Goal: Task Accomplishment & Management: Use online tool/utility

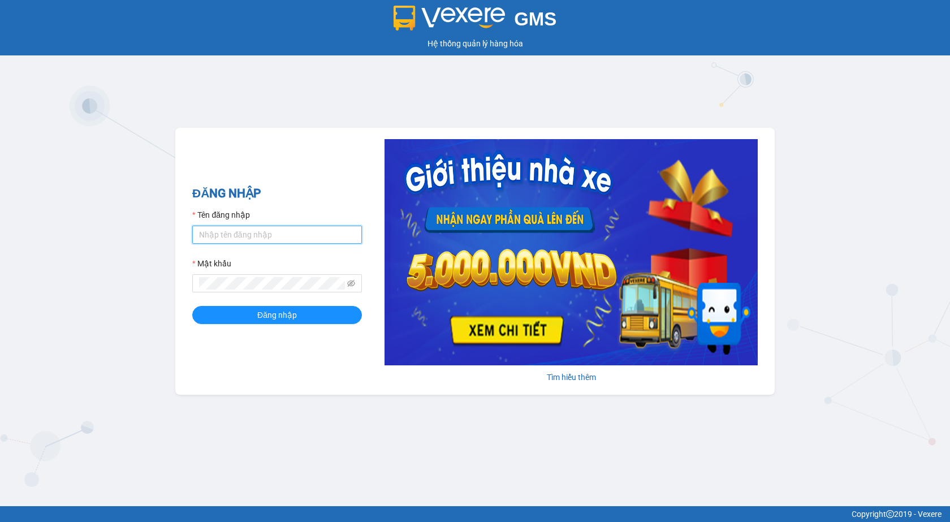
click at [282, 231] on input "Tên đăng nhập" at bounding box center [277, 235] width 170 height 18
type input "nhansu3.petrobp"
drag, startPoint x: 231, startPoint y: 238, endPoint x: 182, endPoint y: 237, distance: 48.7
click at [182, 237] on div "ĐĂNG NHẬP Tên đăng nhập nhansu3.petrobp Mật khẩu Đăng nhập Tìm hiểu thêm" at bounding box center [475, 261] width 600 height 267
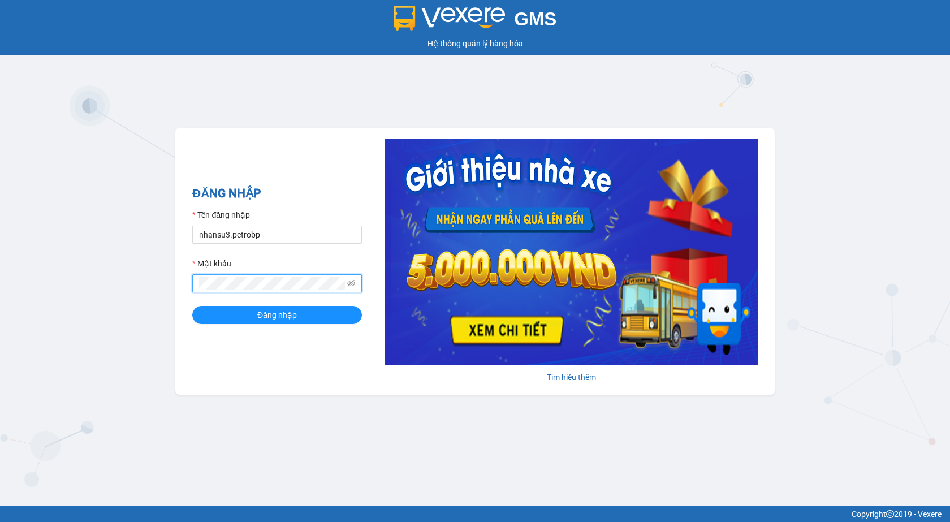
click at [192, 306] on button "Đăng nhập" at bounding box center [277, 315] width 170 height 18
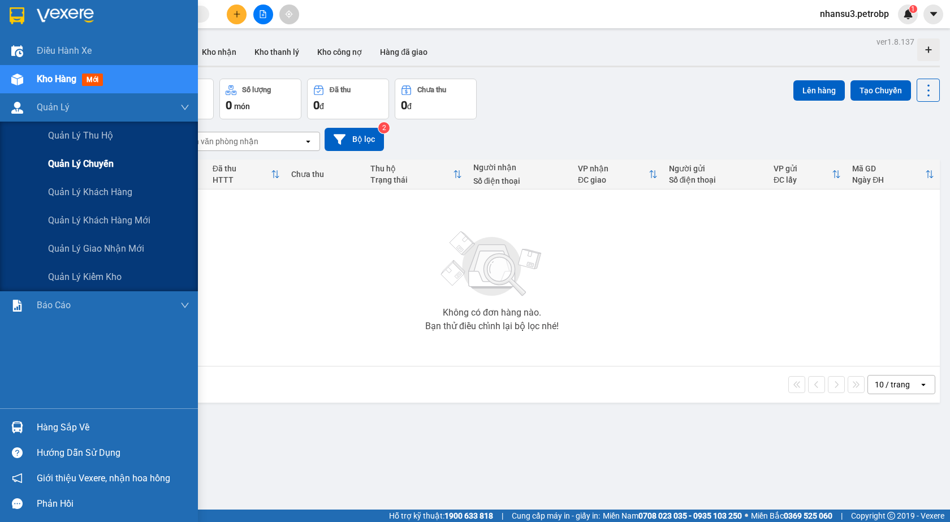
click at [75, 167] on span "Quản lý chuyến" at bounding box center [81, 164] width 66 height 14
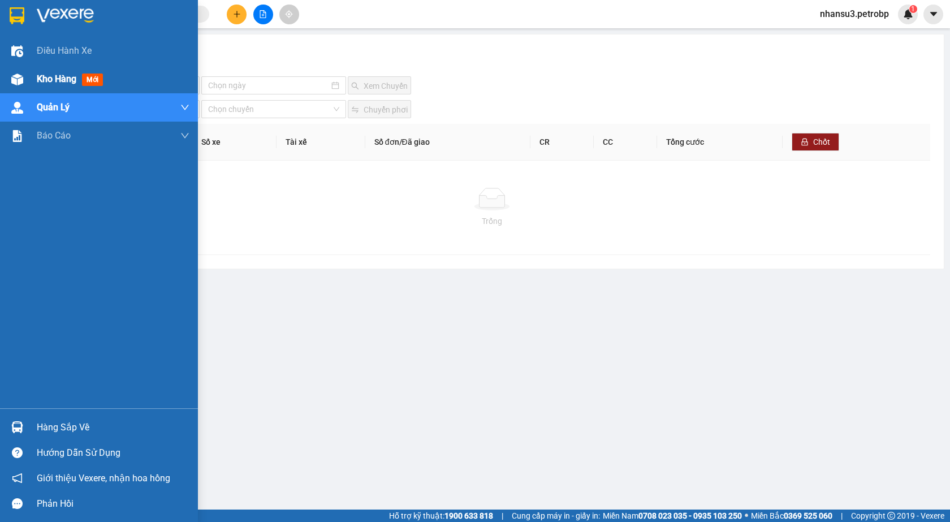
click at [54, 74] on span "Kho hàng" at bounding box center [57, 79] width 40 height 11
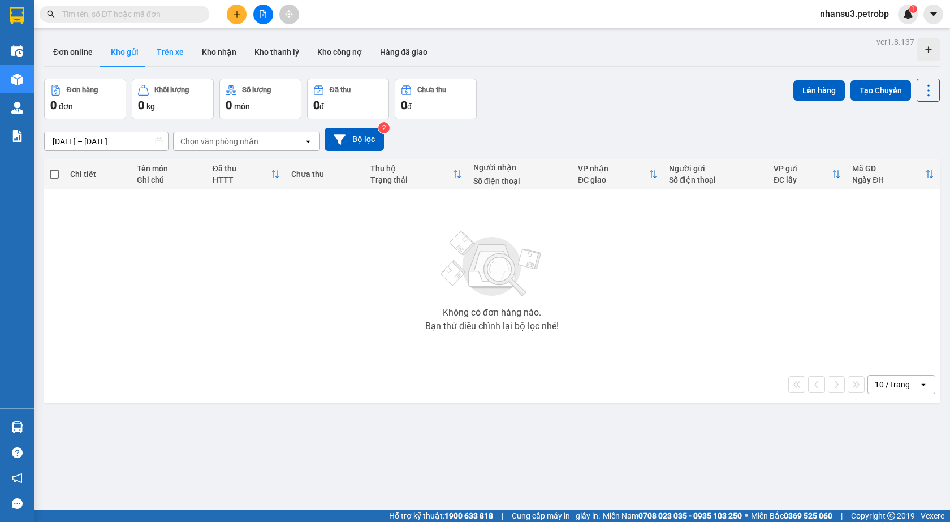
click at [156, 55] on button "Trên xe" at bounding box center [170, 51] width 45 height 27
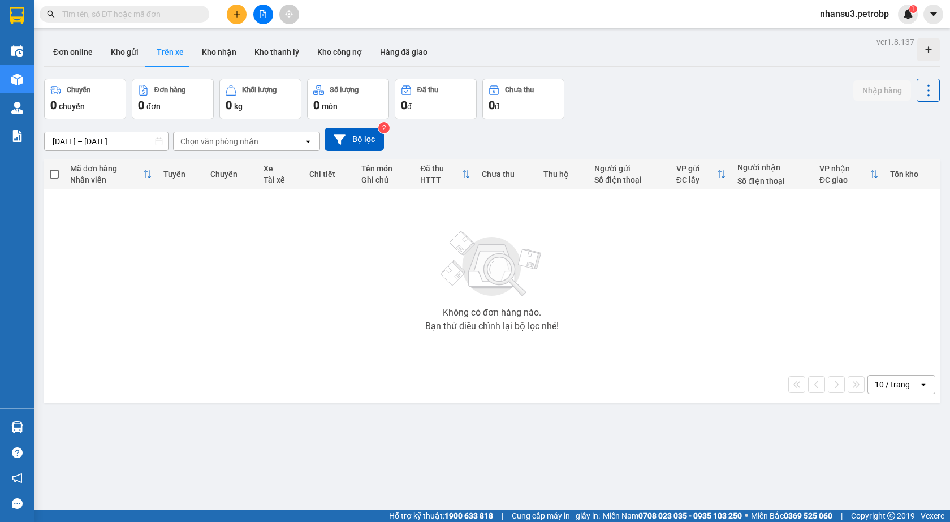
click at [112, 135] on input "[DATE] – [DATE]" at bounding box center [106, 141] width 123 height 18
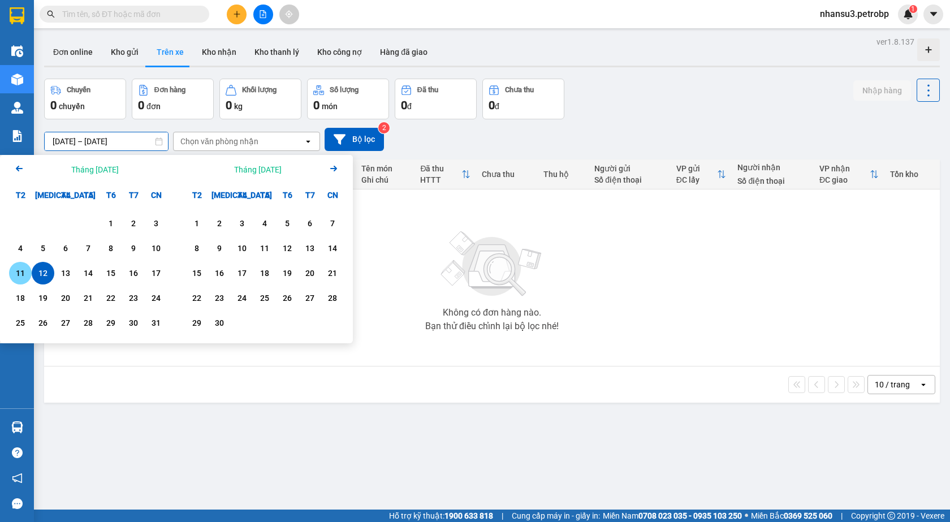
click at [28, 277] on div "11" at bounding box center [20, 273] width 23 height 23
type input "[DATE] – / /"
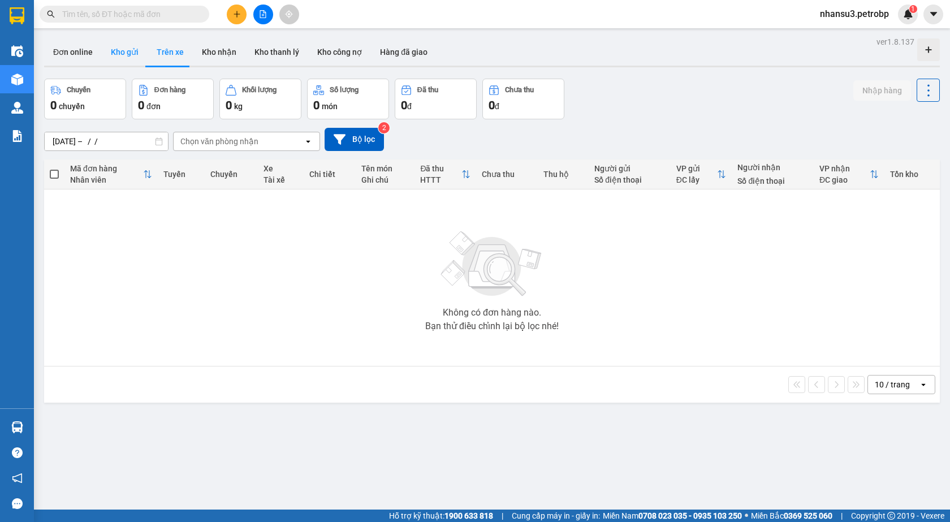
click at [114, 50] on button "Kho gửi" at bounding box center [125, 51] width 46 height 27
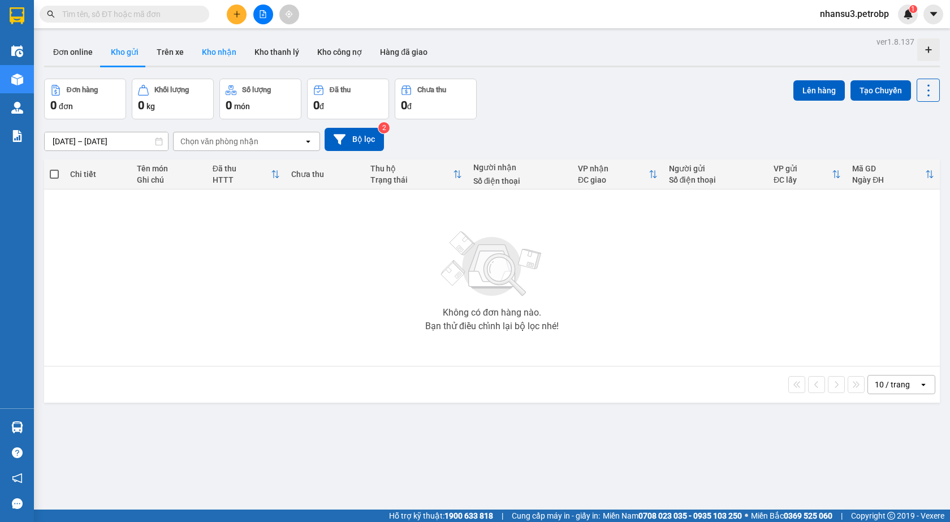
click at [210, 53] on button "Kho nhận" at bounding box center [219, 51] width 53 height 27
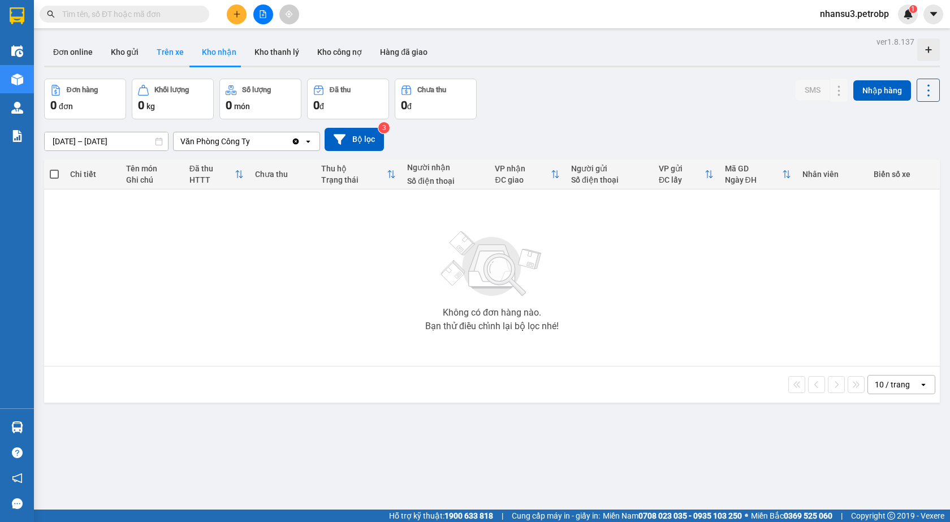
click at [171, 55] on button "Trên xe" at bounding box center [170, 51] width 45 height 27
type input "[DATE] – [DATE]"
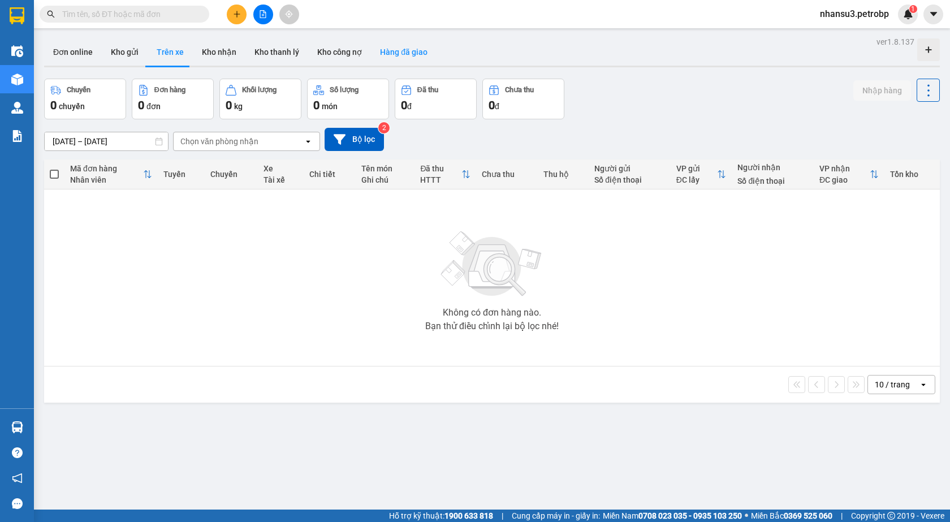
click at [415, 58] on button "Hàng đã giao" at bounding box center [404, 51] width 66 height 27
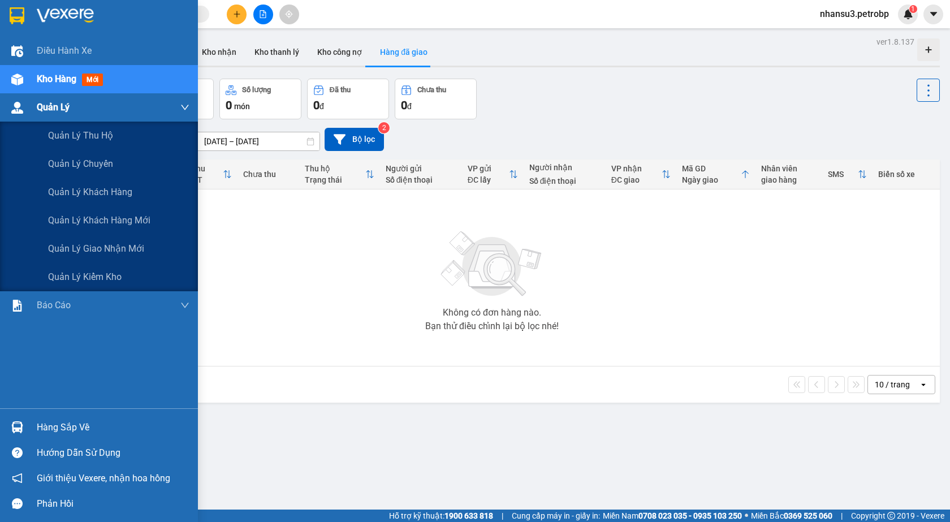
click at [67, 109] on span "Quản Lý" at bounding box center [53, 107] width 33 height 14
click at [95, 164] on span "Quản lý chuyến" at bounding box center [81, 164] width 66 height 14
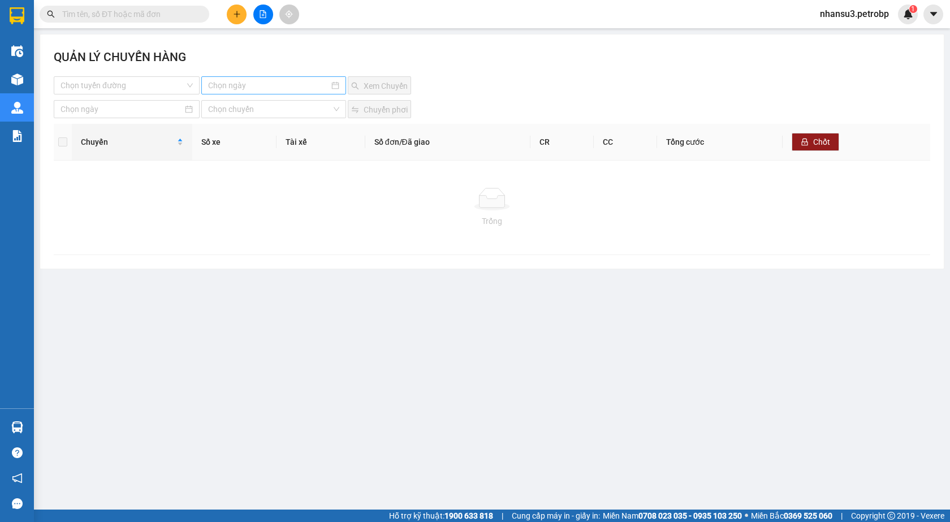
click at [234, 81] on input at bounding box center [268, 85] width 121 height 12
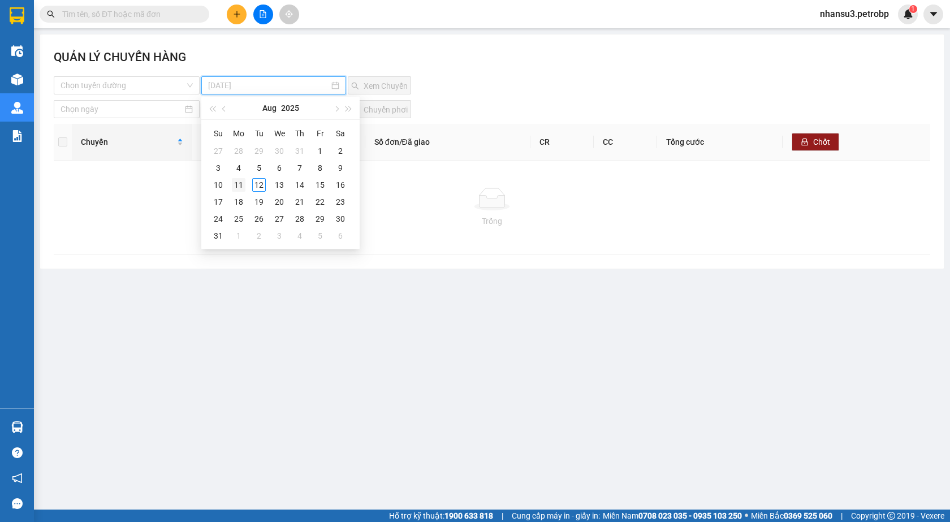
type input "[DATE]"
click at [235, 187] on div "11" at bounding box center [239, 185] width 14 height 14
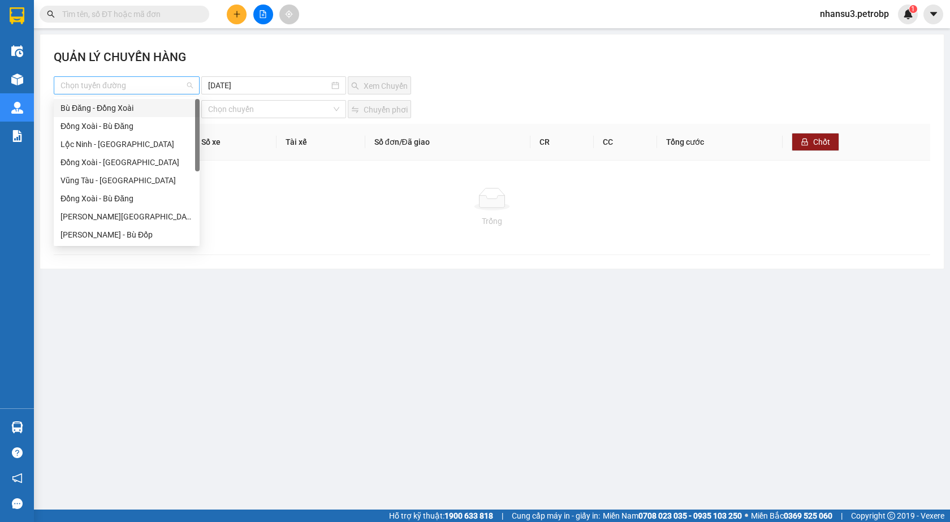
click at [160, 76] on div "Chọn tuyến đường" at bounding box center [127, 85] width 146 height 18
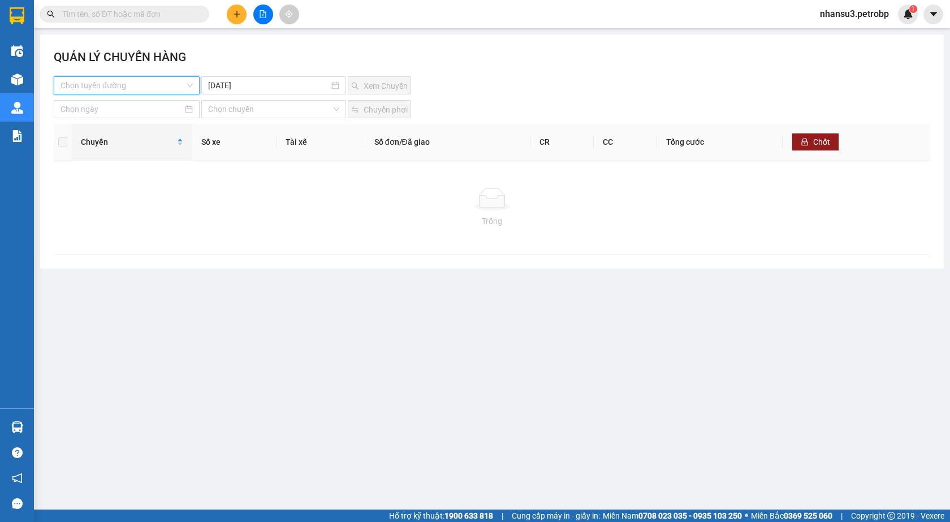
drag, startPoint x: 568, startPoint y: 39, endPoint x: 556, endPoint y: 54, distance: 19.7
click at [561, 48] on div "QUẢN LÝ CHUYẾN HÀNG Chọn tuyến đường [DATE] Xem Chuyến Chọn chuyến Chuyển phơi …" at bounding box center [492, 152] width 904 height 234
click at [538, 72] on div "QUẢN LÝ CHUYẾN HÀNG" at bounding box center [492, 62] width 877 height 28
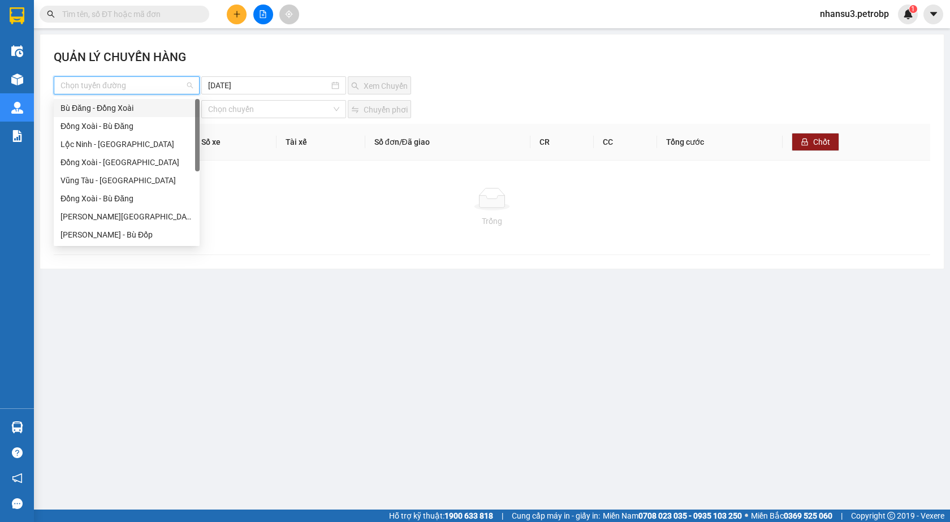
click at [150, 83] on input "search" at bounding box center [123, 85] width 124 height 17
click at [131, 108] on div "Bù Đăng - Đồng Xoài" at bounding box center [127, 108] width 132 height 12
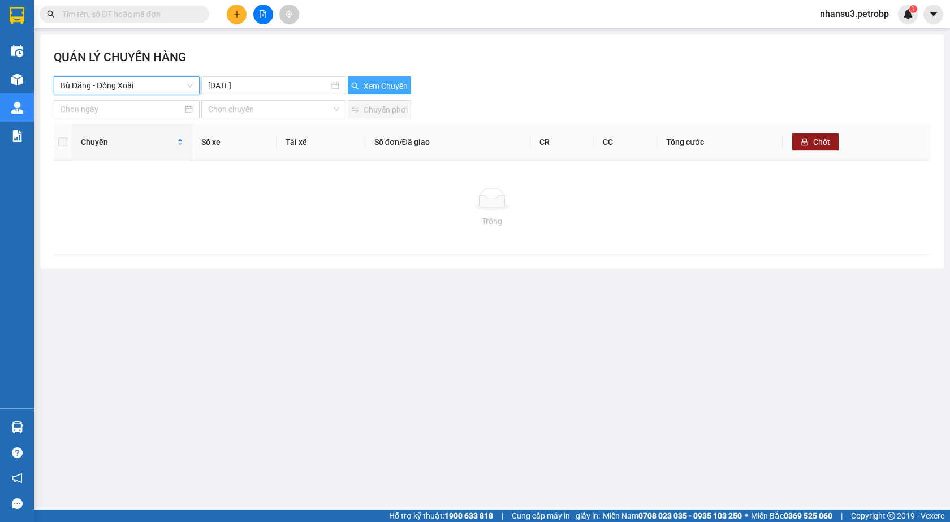
click at [372, 83] on span "Xem Chuyến" at bounding box center [386, 86] width 44 height 12
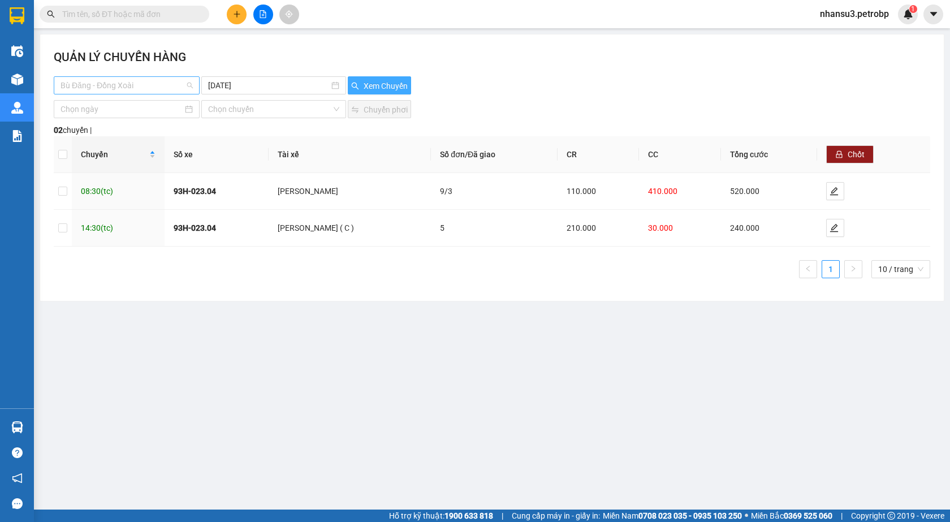
click at [128, 92] on span "Bù Đăng - Đồng Xoài" at bounding box center [127, 85] width 132 height 17
click at [254, 446] on main "QUẢN LÝ CHUYẾN HÀNG Bù Đăng - [GEOGRAPHIC_DATA] [DATE] Xem Chuyến Chọn chuyến C…" at bounding box center [475, 255] width 950 height 510
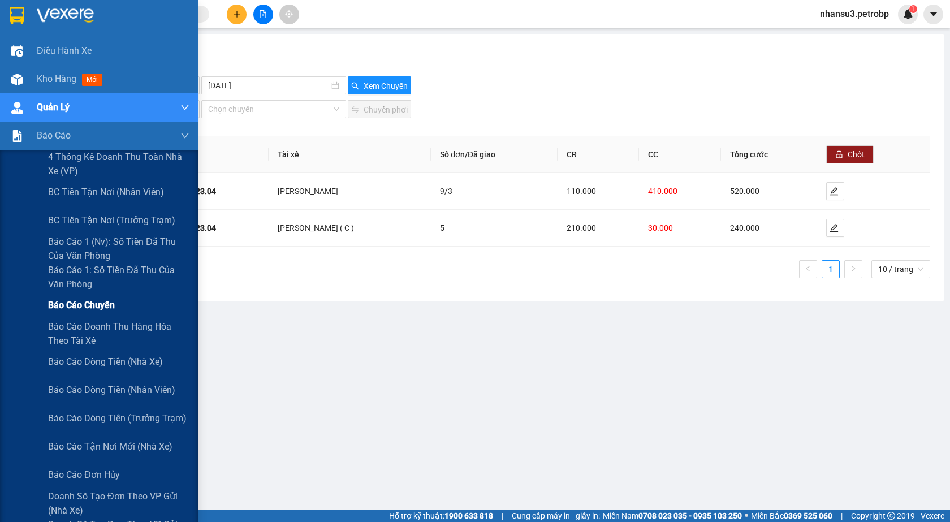
click at [104, 312] on span "Báo cáo chuyến" at bounding box center [81, 305] width 67 height 14
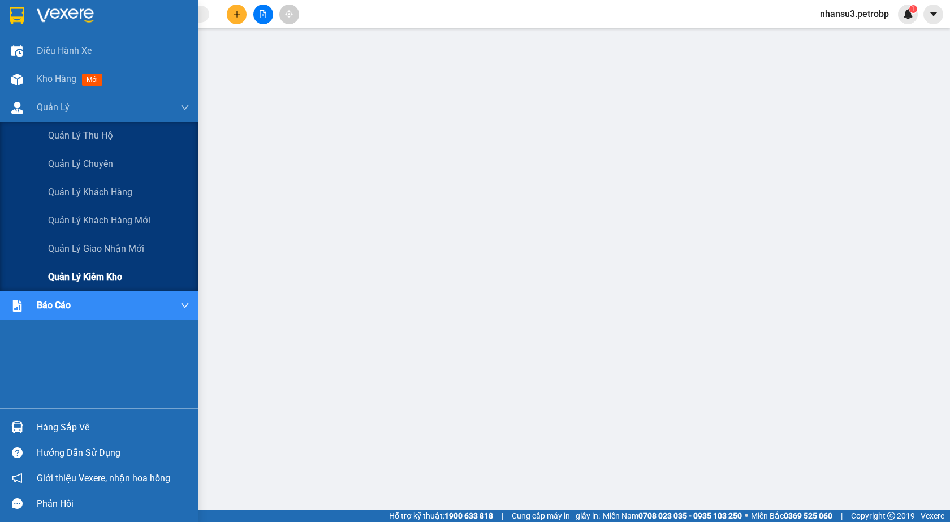
click at [92, 278] on span "Quản lý kiểm kho" at bounding box center [85, 277] width 74 height 14
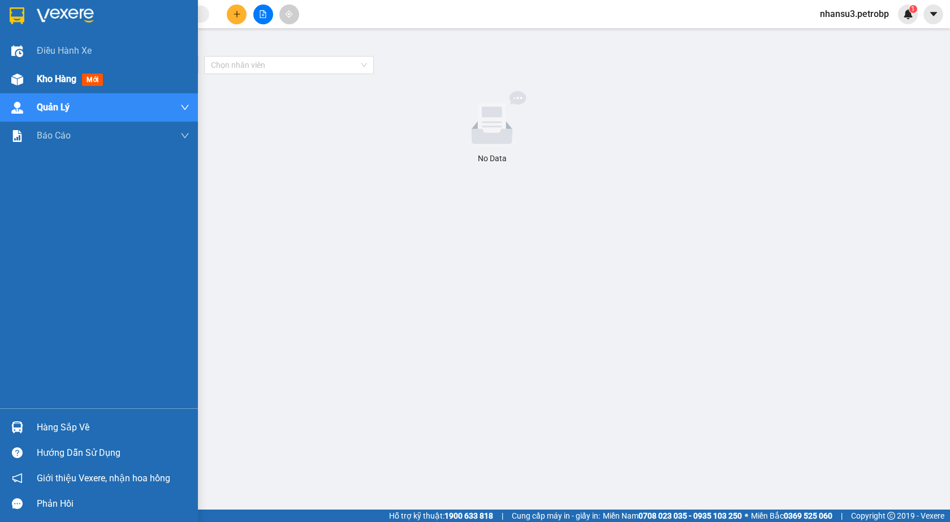
click at [36, 80] on div "Kho hàng mới" at bounding box center [99, 79] width 198 height 28
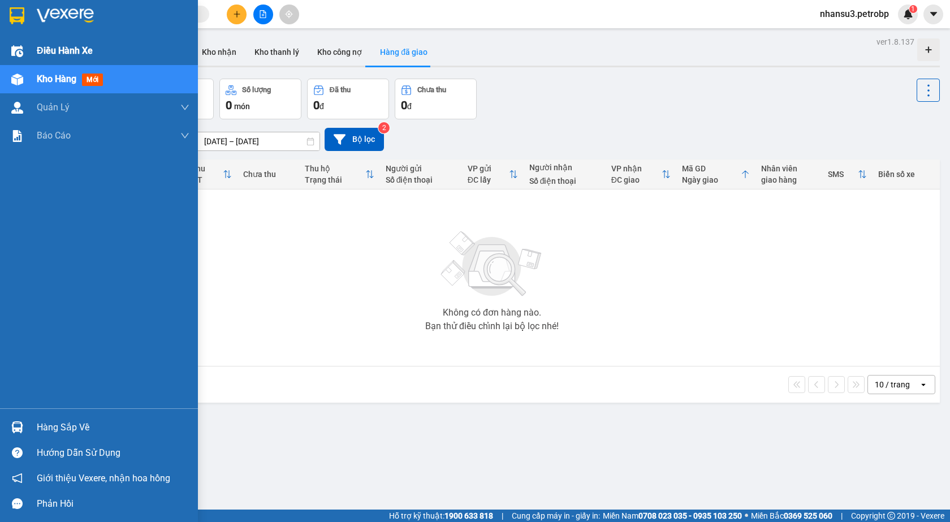
click at [31, 53] on div "Điều hành xe" at bounding box center [99, 51] width 198 height 28
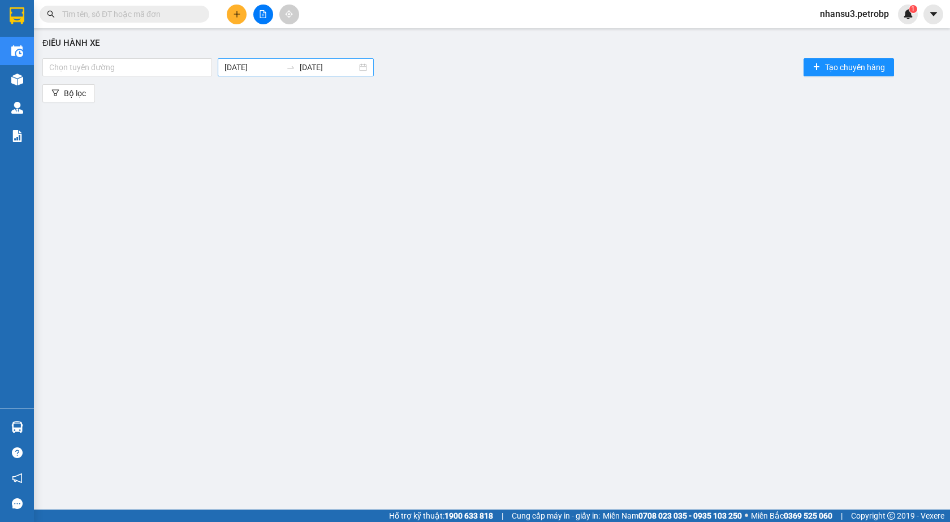
click at [245, 59] on div "[DATE] [DATE]" at bounding box center [296, 67] width 156 height 18
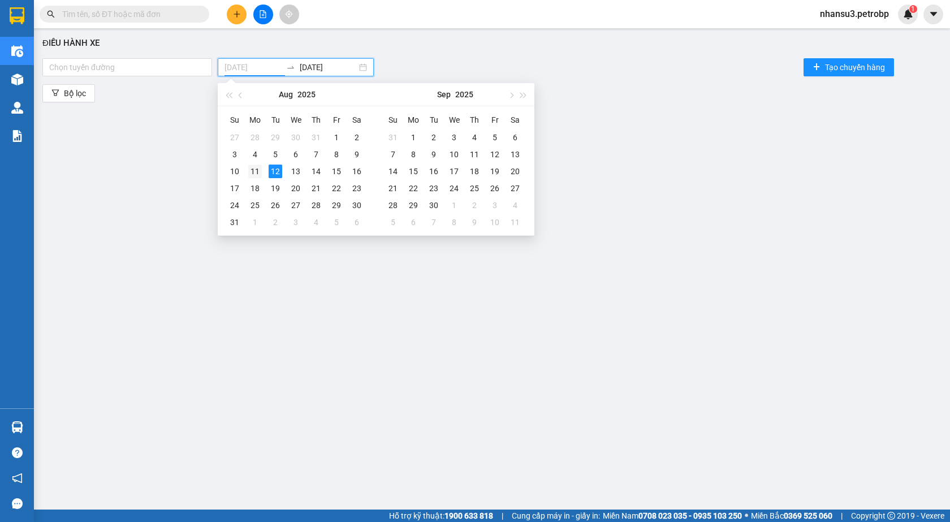
type input "[DATE]"
click at [259, 172] on div "11" at bounding box center [255, 172] width 14 height 14
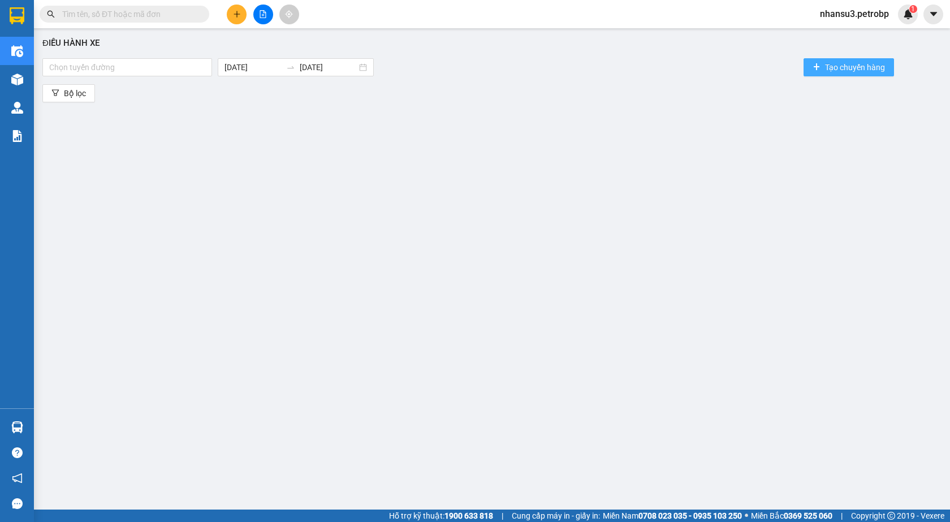
click at [872, 73] on span "Tạo chuyến hàng" at bounding box center [855, 67] width 60 height 12
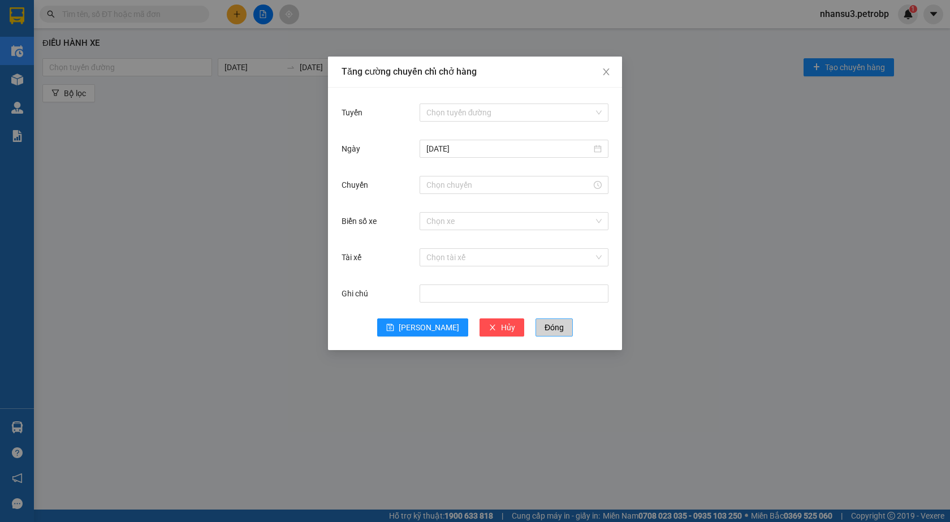
click at [536, 335] on button "Đóng" at bounding box center [554, 328] width 37 height 18
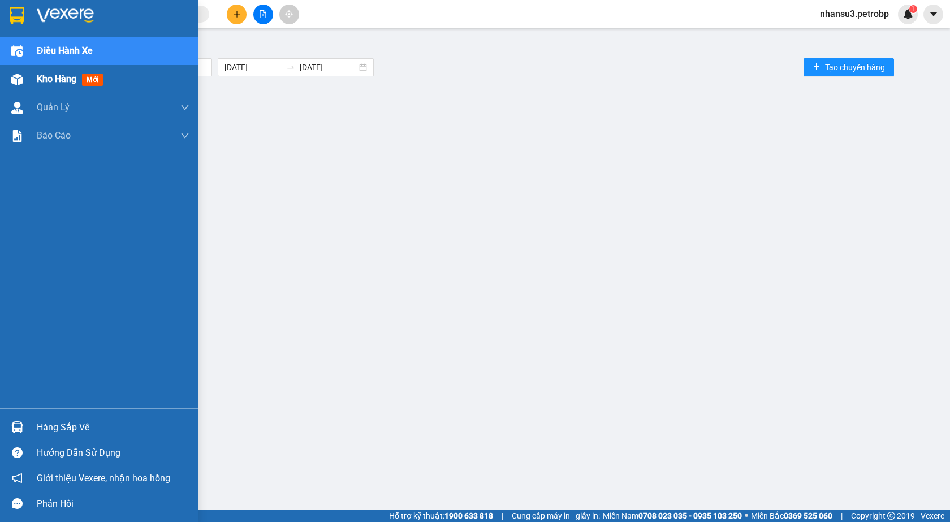
click at [18, 74] on img at bounding box center [17, 80] width 12 height 12
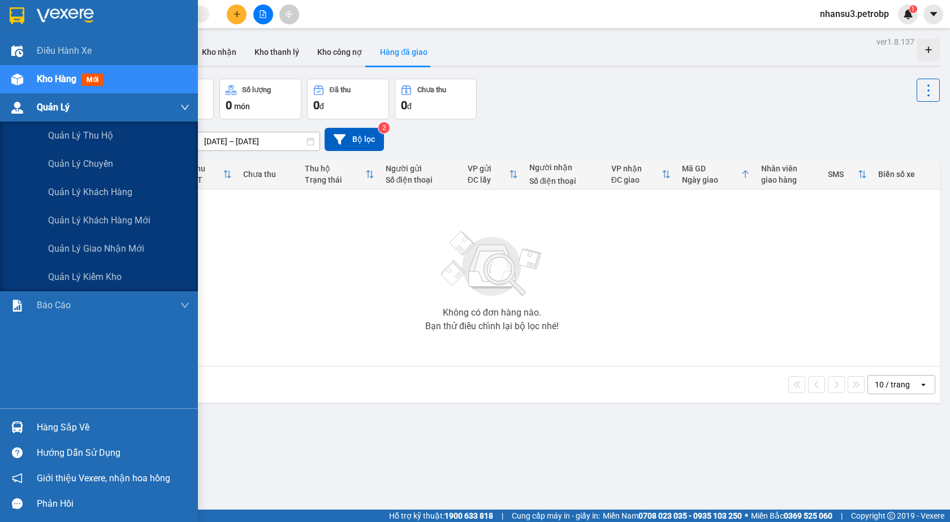
click at [50, 108] on span "Quản Lý" at bounding box center [53, 107] width 33 height 14
click at [78, 196] on span "Quản lý khách hàng" at bounding box center [90, 192] width 84 height 14
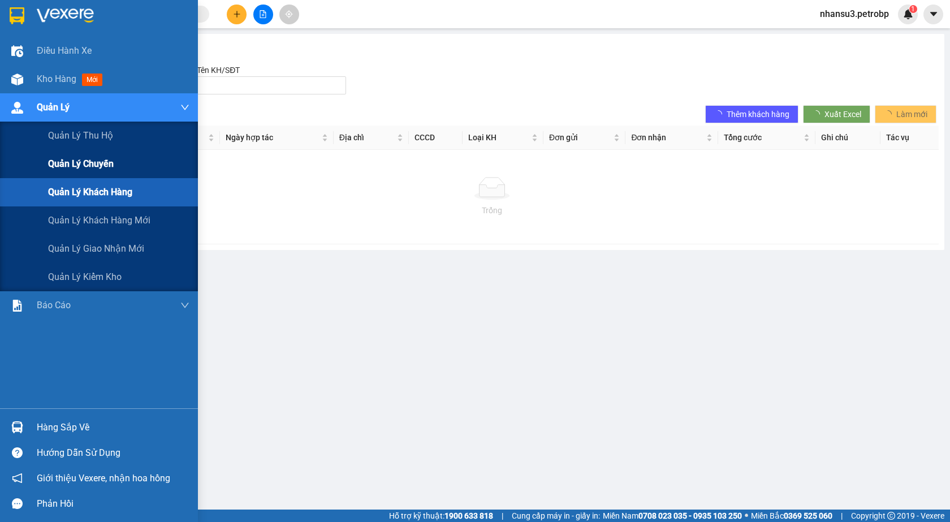
click at [83, 170] on span "Quản lý chuyến" at bounding box center [81, 164] width 66 height 14
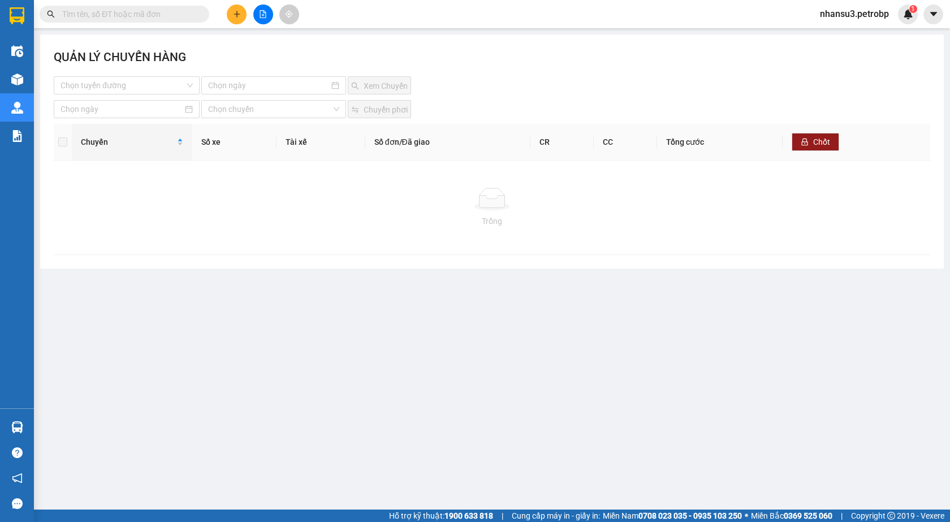
drag, startPoint x: 280, startPoint y: 234, endPoint x: 196, endPoint y: 204, distance: 89.5
click at [280, 233] on div "Trống" at bounding box center [492, 208] width 877 height 94
click at [146, 83] on input "search" at bounding box center [123, 85] width 124 height 17
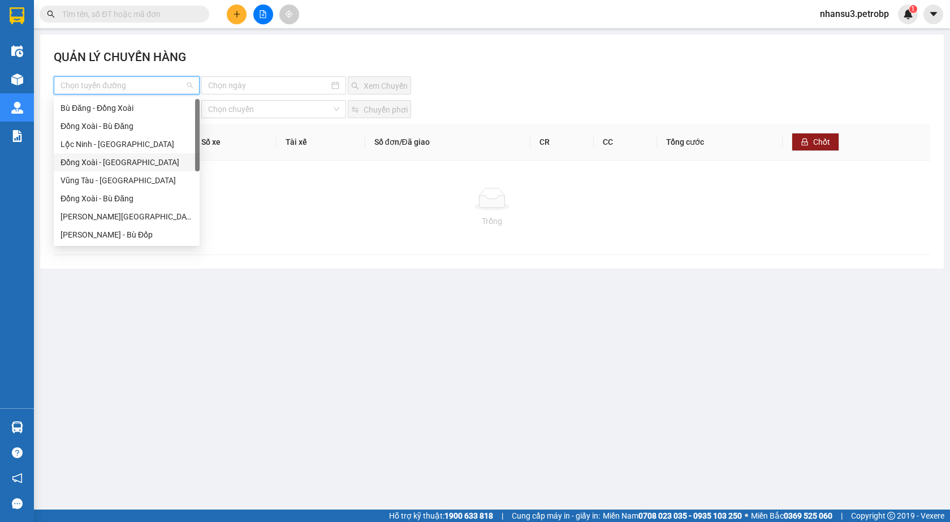
scroll to position [199, 0]
click at [122, 232] on div "Bình Phước - Vũng Tàu" at bounding box center [127, 235] width 132 height 12
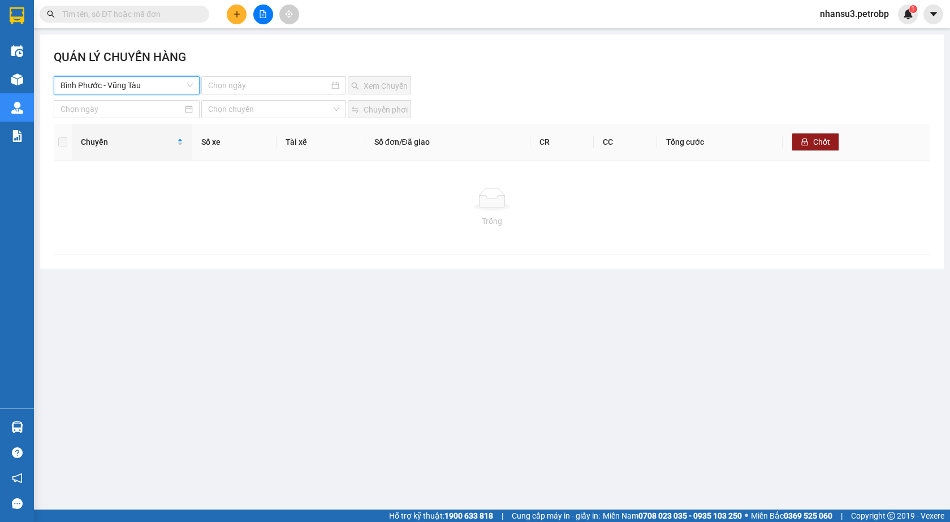
click at [286, 73] on div "QUẢN LÝ CHUYẾN HÀNG" at bounding box center [492, 62] width 877 height 28
click at [281, 84] on input at bounding box center [268, 85] width 121 height 12
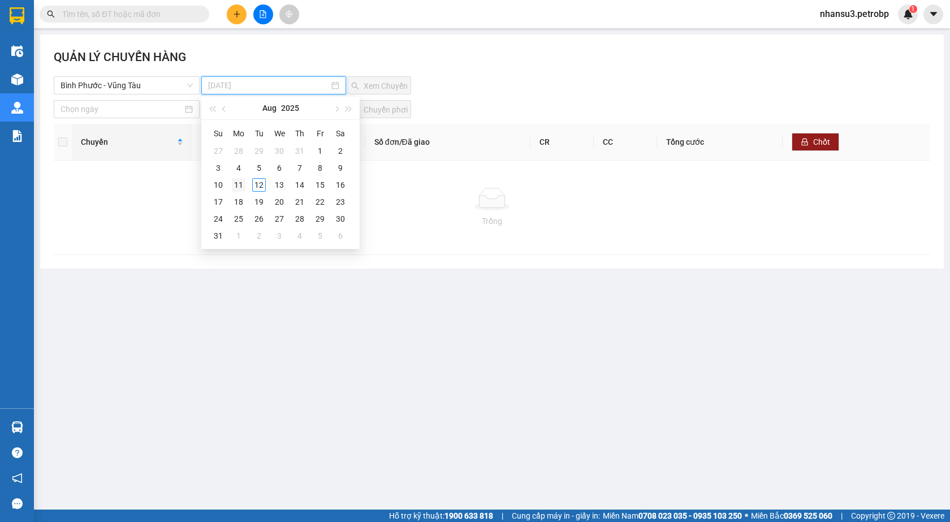
type input "[DATE]"
click at [239, 184] on div "11" at bounding box center [239, 185] width 14 height 14
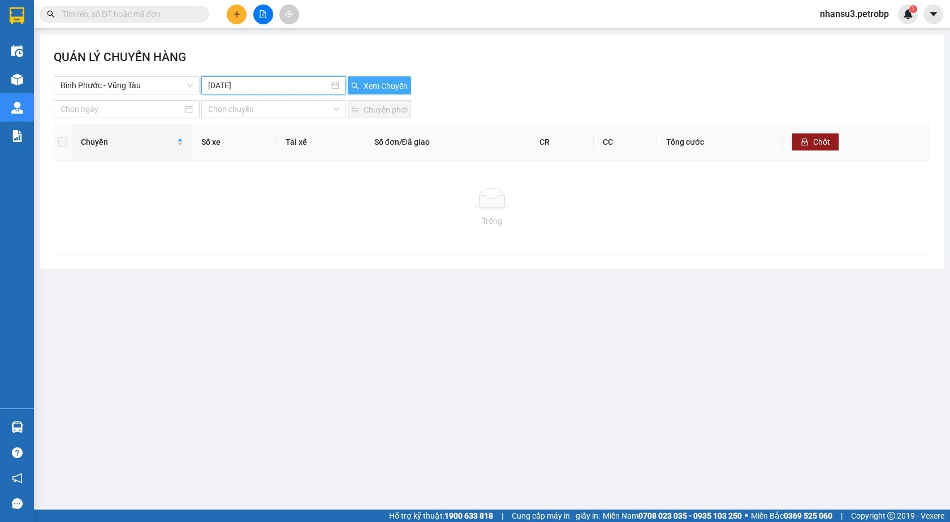
click at [368, 87] on span "Xem Chuyến" at bounding box center [386, 86] width 44 height 12
click at [150, 86] on span "Bình Phước - Vũng Tàu" at bounding box center [127, 85] width 132 height 17
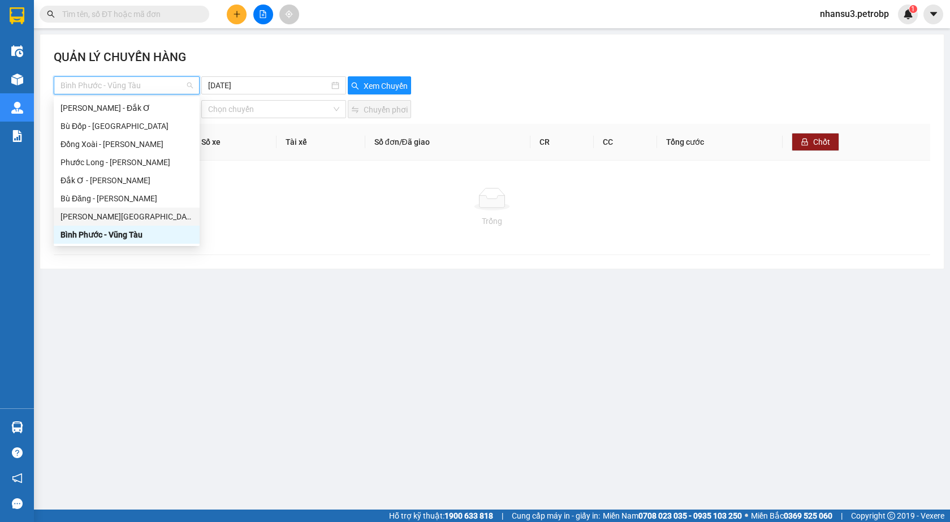
click at [127, 212] on div "[PERSON_NAME][GEOGRAPHIC_DATA]" at bounding box center [127, 216] width 132 height 12
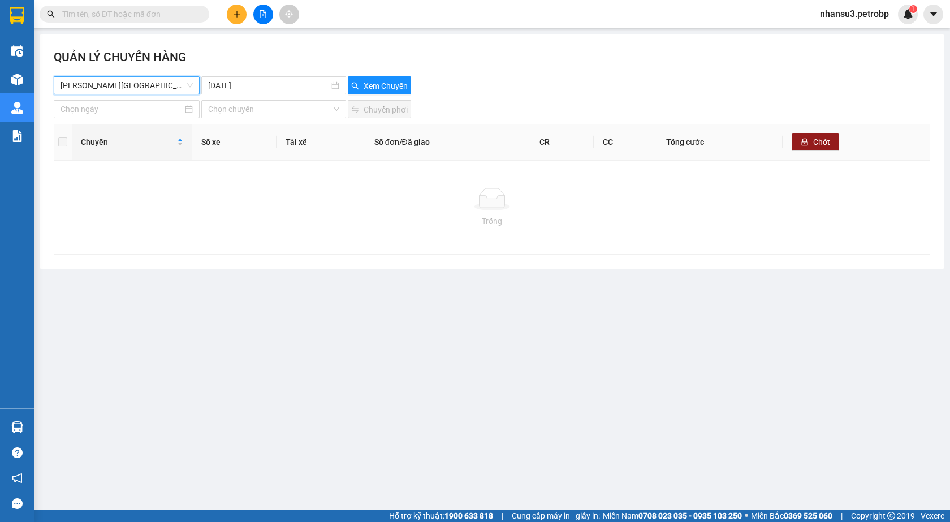
click at [389, 94] on div "QUẢN LÝ CHUYẾN HÀNG [GEOGRAPHIC_DATA] - [GEOGRAPHIC_DATA][PERSON_NAME][GEOGRAPH…" at bounding box center [492, 152] width 904 height 234
click at [390, 78] on button "Xem Chuyến" at bounding box center [379, 85] width 63 height 18
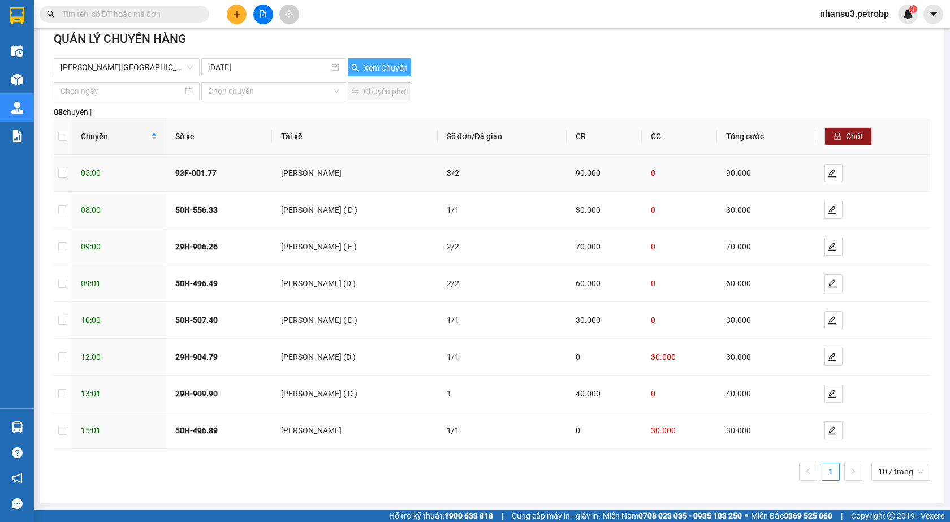
scroll to position [0, 0]
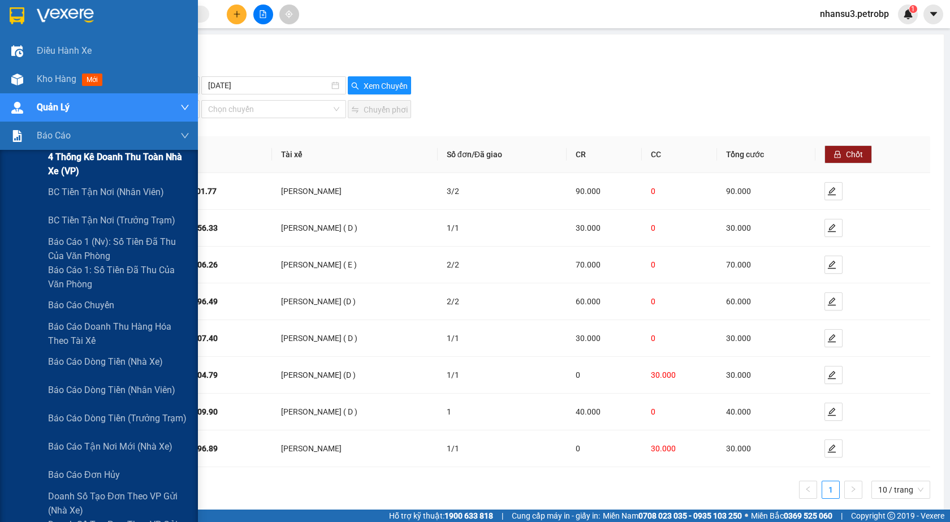
click at [80, 157] on span "4 Thống kê doanh thu toàn nhà xe (VP)" at bounding box center [118, 164] width 141 height 28
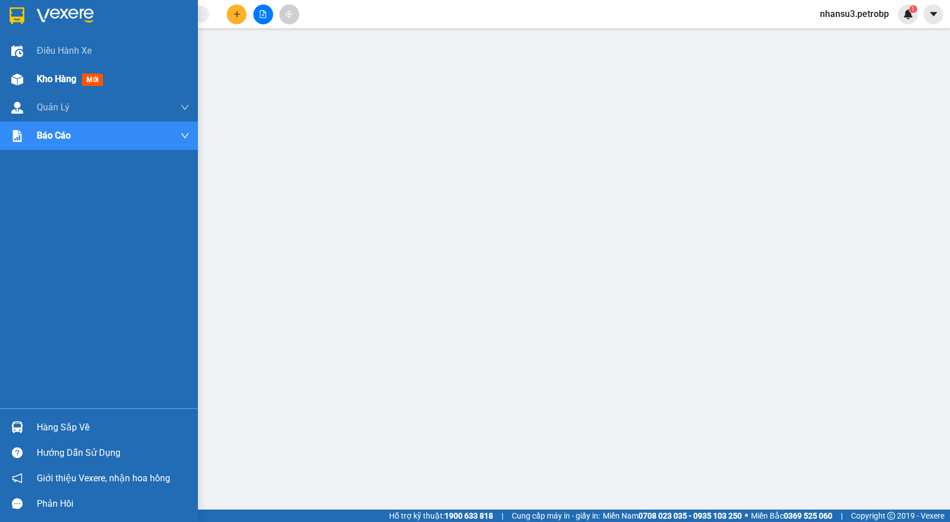
click at [45, 86] on div "Kho hàng mới" at bounding box center [72, 79] width 71 height 14
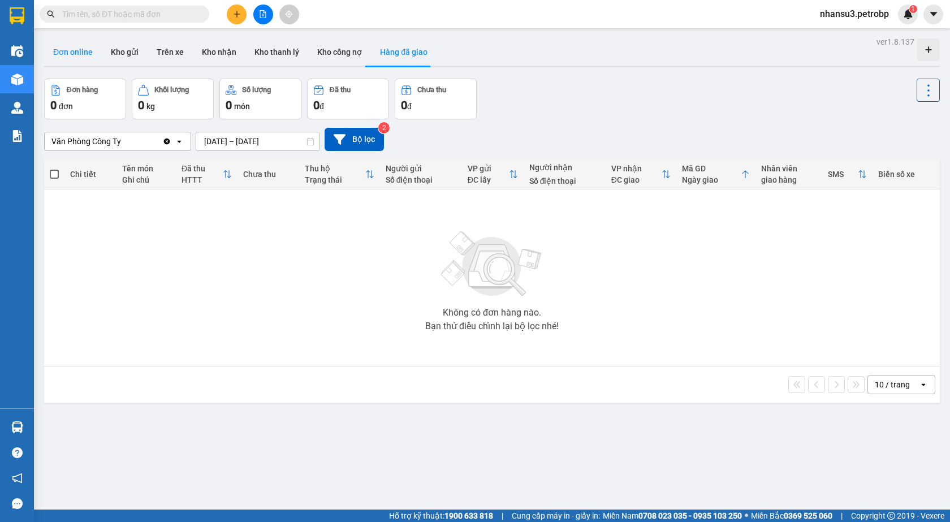
click at [59, 49] on button "Đơn online" at bounding box center [73, 51] width 58 height 27
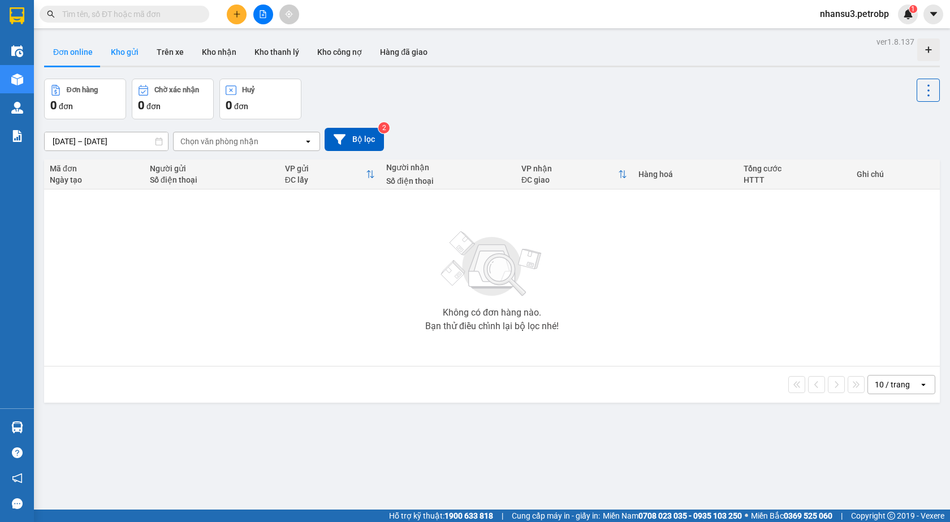
click at [123, 49] on button "Kho gửi" at bounding box center [125, 51] width 46 height 27
type input "[DATE] – [DATE]"
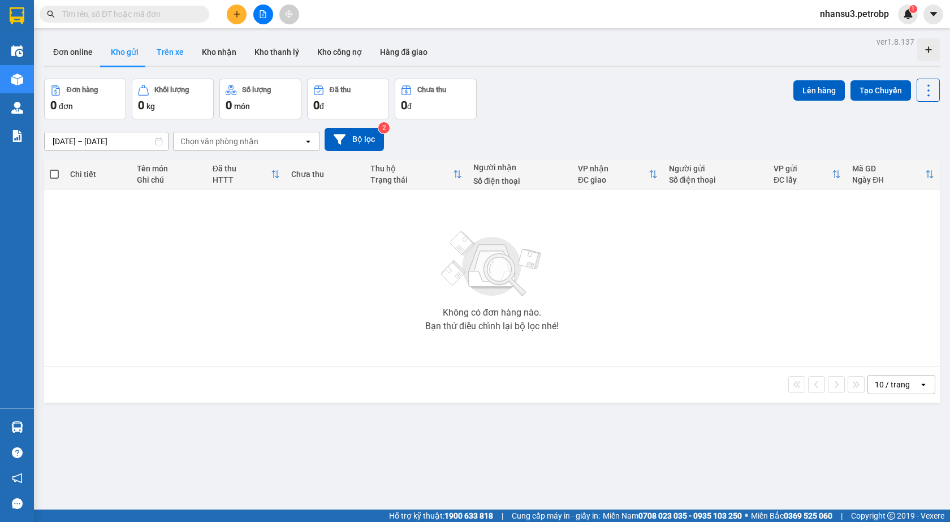
click at [162, 49] on button "Trên xe" at bounding box center [170, 51] width 45 height 27
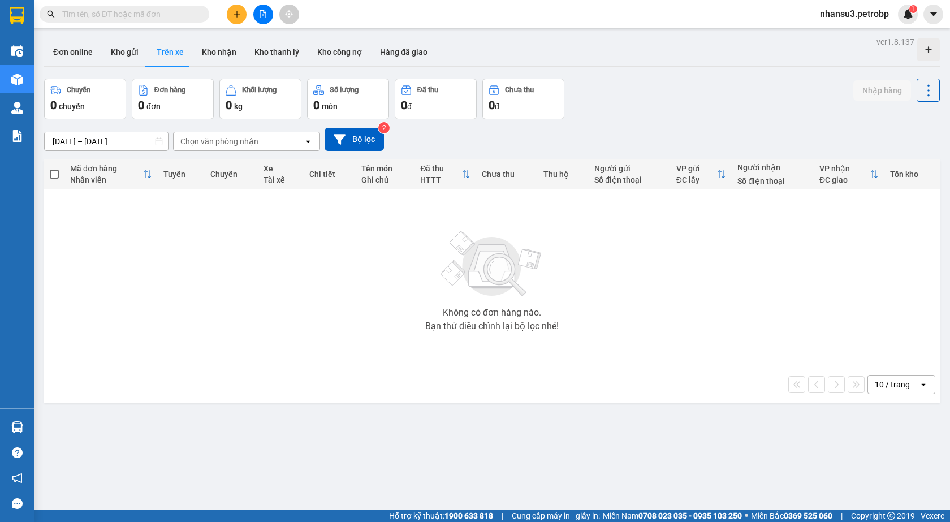
click at [308, 140] on icon "open" at bounding box center [308, 141] width 9 height 9
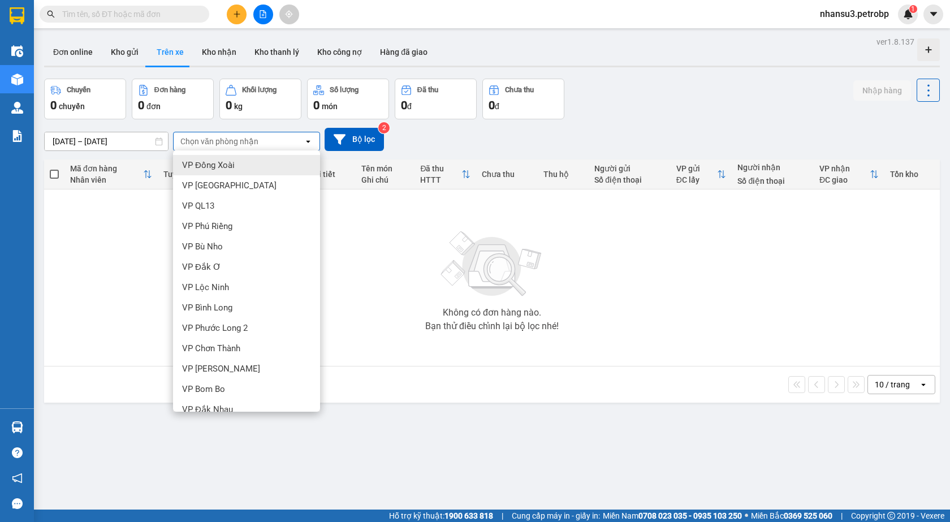
click at [308, 140] on icon "open" at bounding box center [308, 141] width 9 height 9
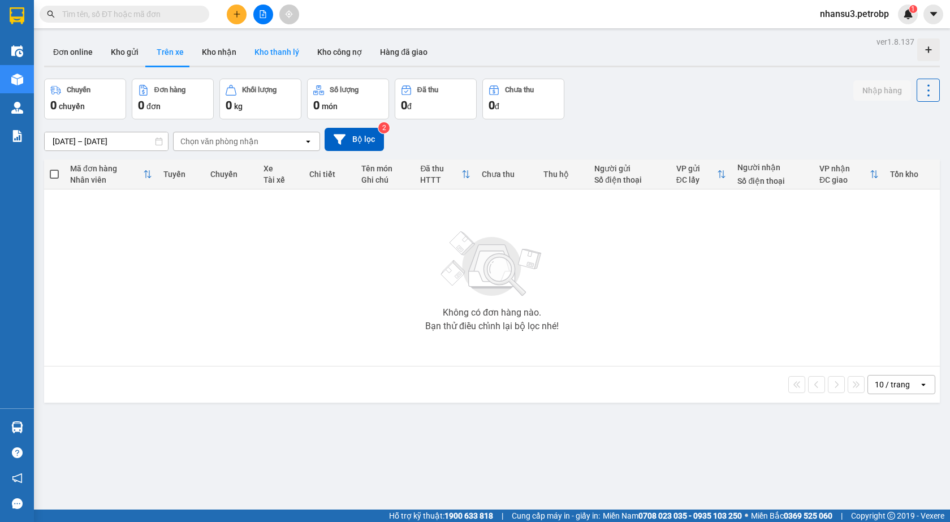
click at [270, 54] on button "Kho thanh lý" at bounding box center [277, 51] width 63 height 27
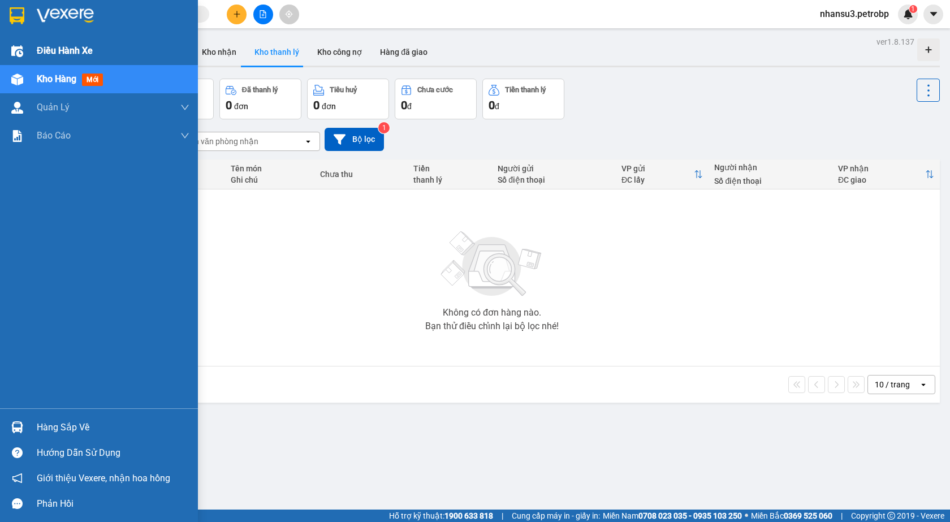
click at [71, 45] on span "Điều hành xe" at bounding box center [65, 51] width 56 height 14
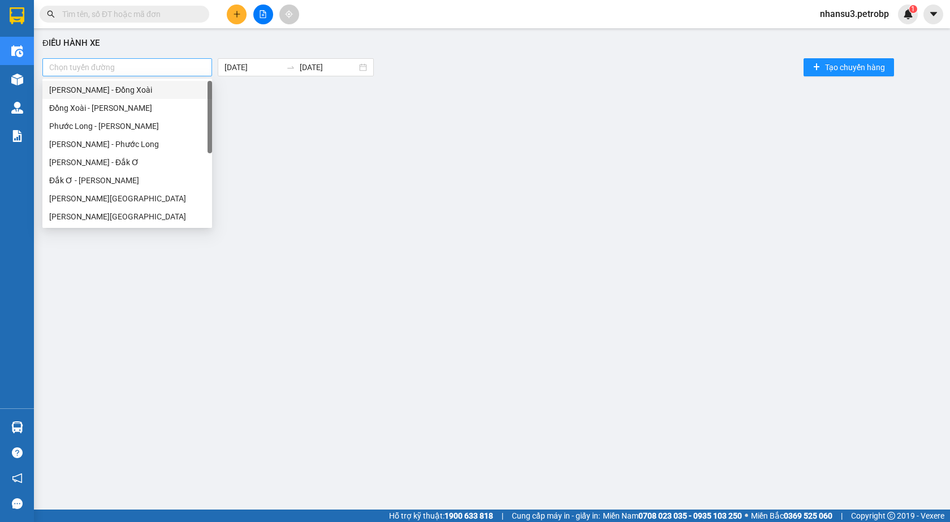
click at [156, 68] on div at bounding box center [127, 68] width 164 height 14
click at [107, 93] on div "[PERSON_NAME] - Đồng Xoài" at bounding box center [127, 90] width 156 height 12
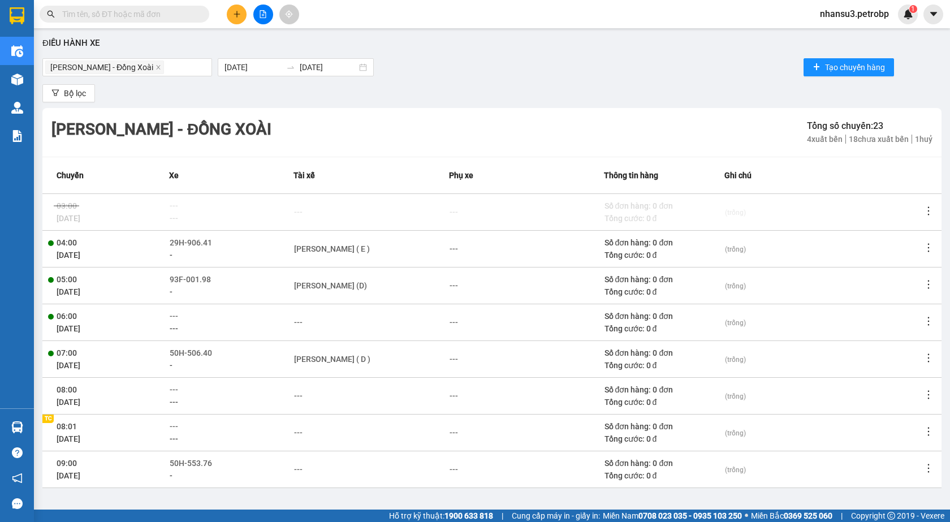
click at [479, 83] on div "Điều hành xe [PERSON_NAME] - [GEOGRAPHIC_DATA] [DATE] [DATE] Tạo chuyến hàng Bộ…" at bounding box center [492, 261] width 905 height 454
click at [247, 63] on input "[DATE]" at bounding box center [253, 67] width 57 height 12
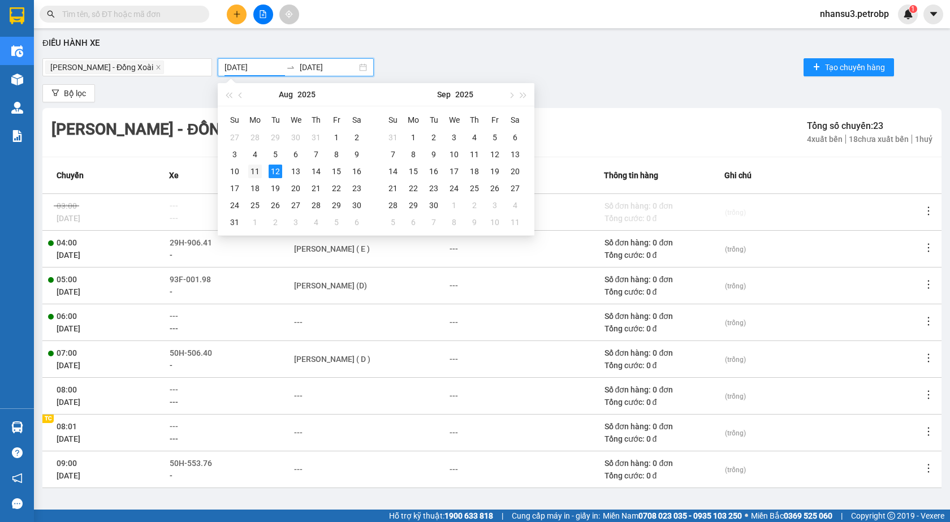
type input "[DATE]"
click at [254, 170] on div "11" at bounding box center [255, 172] width 14 height 14
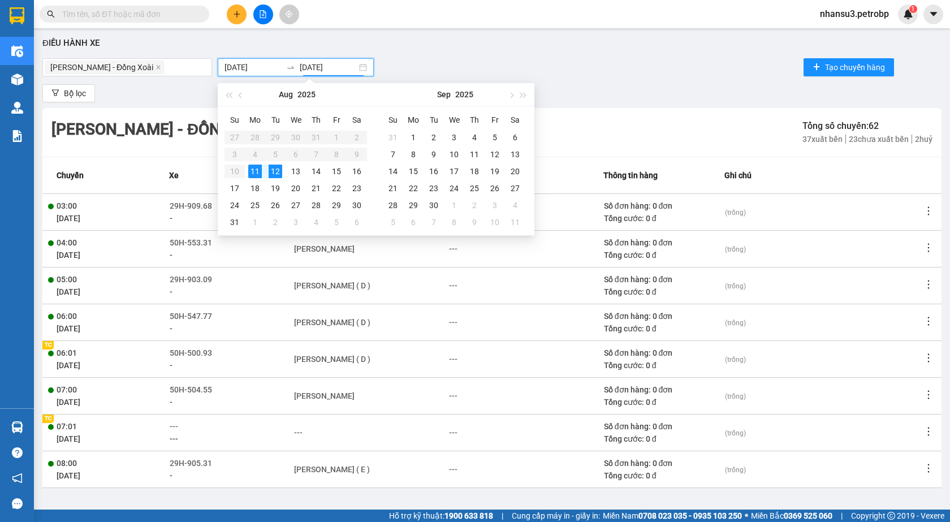
click at [588, 45] on div "Điều hành xe" at bounding box center [492, 44] width 900 height 14
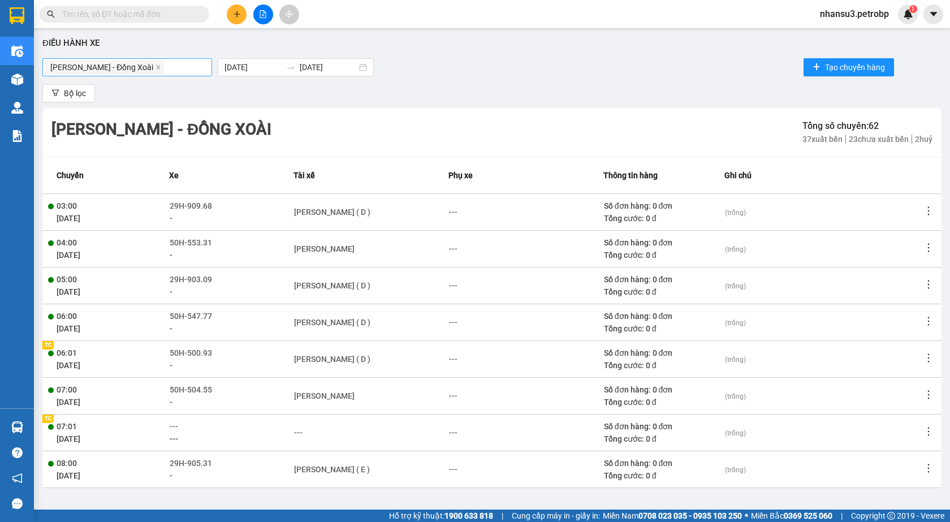
click at [131, 69] on span "[PERSON_NAME] - Đồng Xoài" at bounding box center [101, 67] width 103 height 12
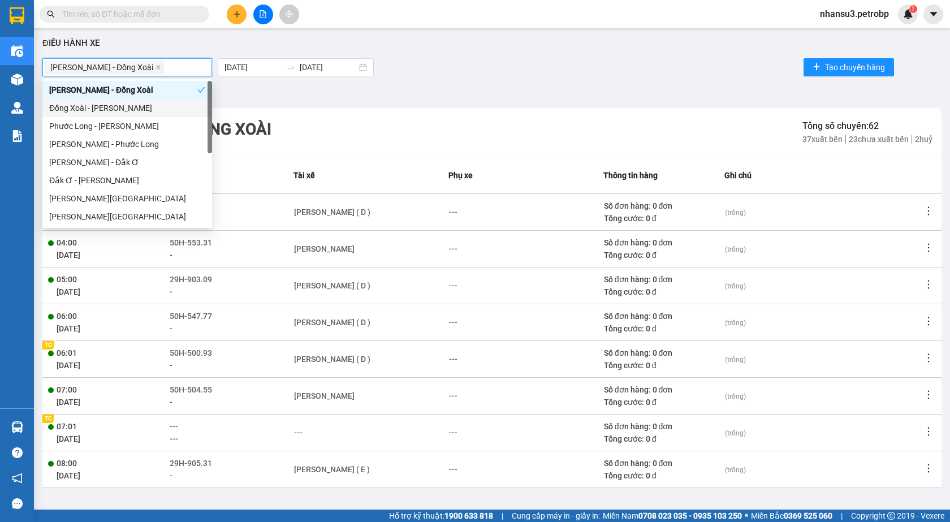
click at [115, 105] on div "Đồng Xoài - [PERSON_NAME]" at bounding box center [127, 108] width 156 height 12
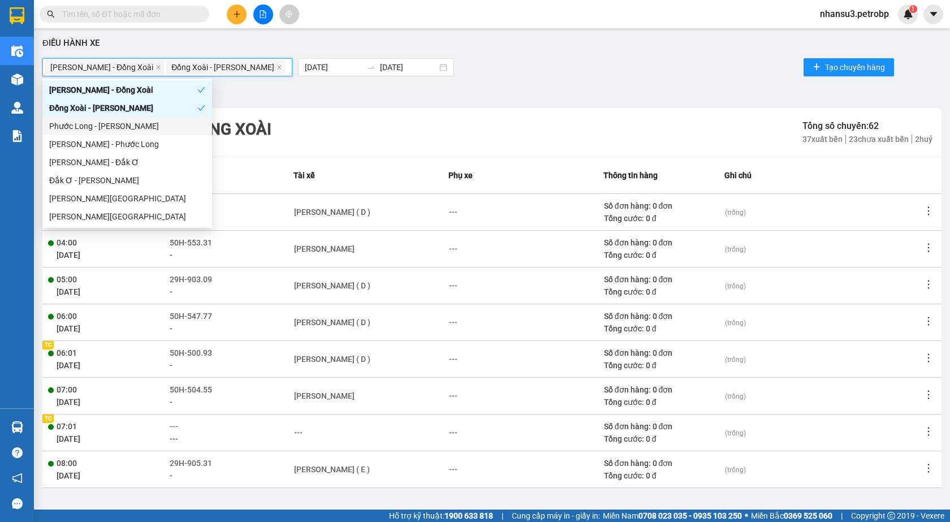
drag, startPoint x: 117, startPoint y: 126, endPoint x: 123, endPoint y: 146, distance: 20.9
click at [117, 127] on div "Phước Long - [PERSON_NAME]" at bounding box center [127, 126] width 156 height 12
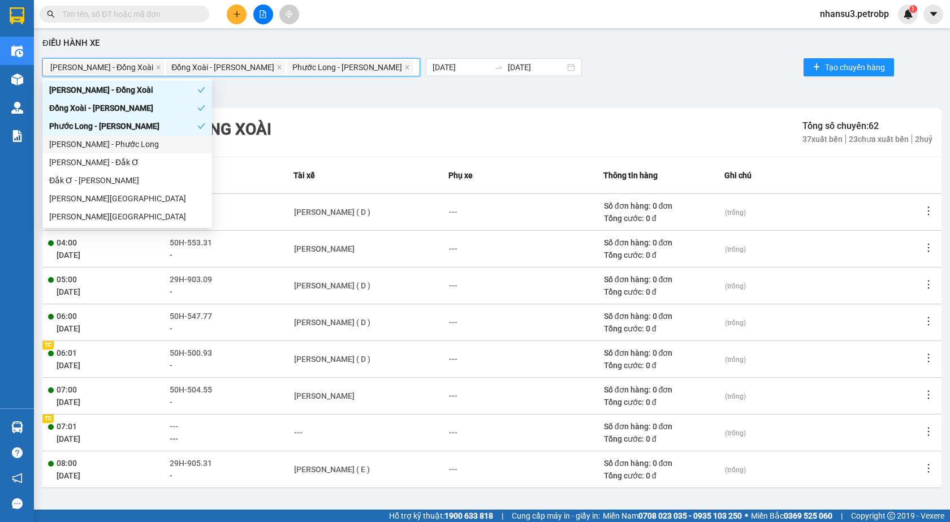
click at [126, 149] on div "[PERSON_NAME] - Phước Long" at bounding box center [127, 144] width 156 height 12
drag, startPoint x: 124, startPoint y: 165, endPoint x: 120, endPoint y: 180, distance: 15.8
click at [122, 167] on div "[PERSON_NAME] - Đắk Ơ" at bounding box center [127, 162] width 156 height 12
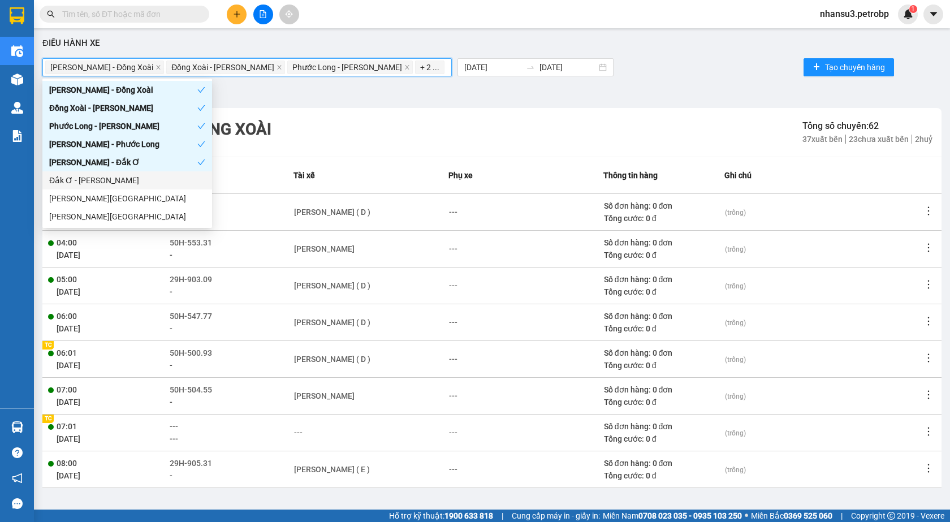
drag, startPoint x: 120, startPoint y: 181, endPoint x: 118, endPoint y: 190, distance: 9.2
click at [119, 182] on div "Đắk Ơ - [PERSON_NAME]" at bounding box center [127, 180] width 156 height 12
click at [118, 197] on div "[PERSON_NAME][GEOGRAPHIC_DATA]" at bounding box center [127, 198] width 156 height 12
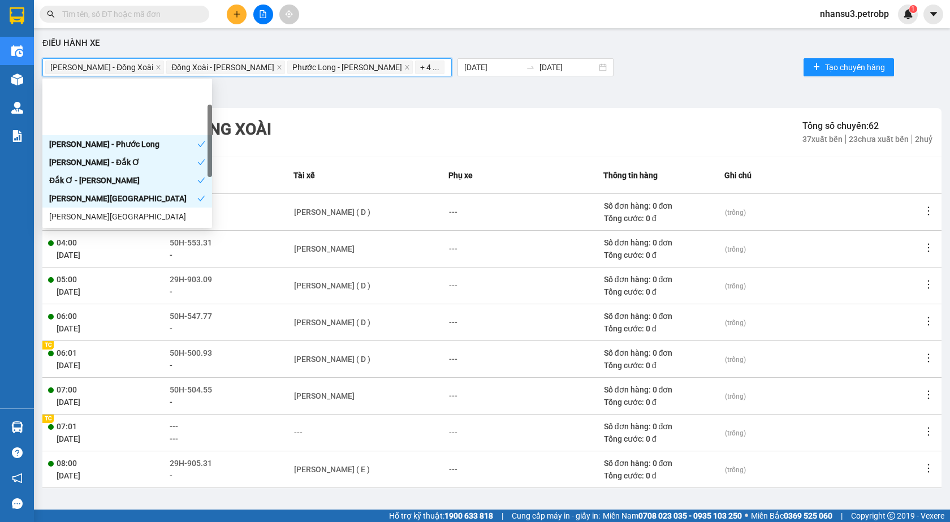
scroll to position [57, 0]
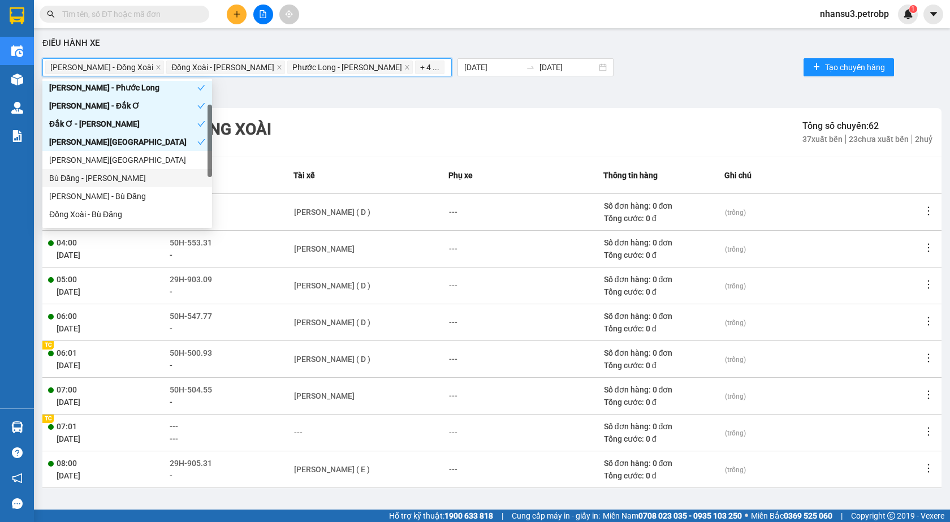
click at [128, 173] on div "Bù Đăng - [PERSON_NAME]" at bounding box center [127, 178] width 156 height 12
click at [128, 159] on div "[PERSON_NAME][GEOGRAPHIC_DATA]" at bounding box center [127, 160] width 156 height 12
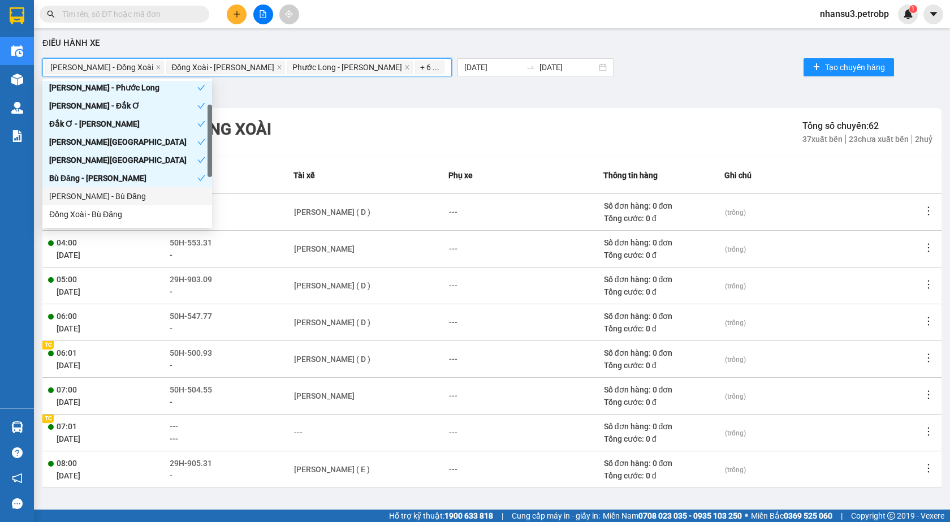
drag, startPoint x: 129, startPoint y: 195, endPoint x: 131, endPoint y: 203, distance: 8.7
click at [128, 195] on div "[PERSON_NAME] - Bù Đăng" at bounding box center [127, 196] width 156 height 12
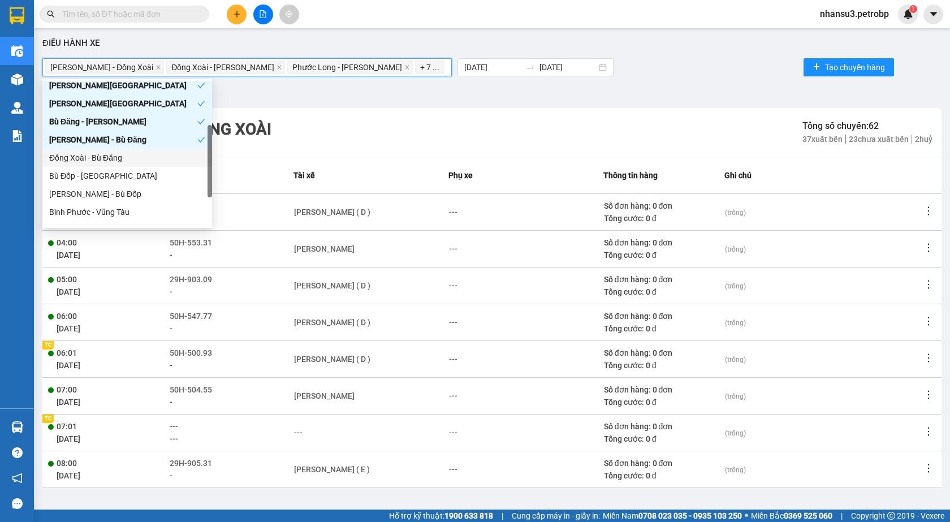
drag, startPoint x: 127, startPoint y: 156, endPoint x: 115, endPoint y: 180, distance: 27.8
click at [126, 157] on div "Đồng Xoài - Bù Đăng" at bounding box center [127, 158] width 156 height 12
drag, startPoint x: 115, startPoint y: 182, endPoint x: 119, endPoint y: 186, distance: 6.0
click at [119, 181] on div "Bù Đốp - [GEOGRAPHIC_DATA]" at bounding box center [127, 176] width 170 height 18
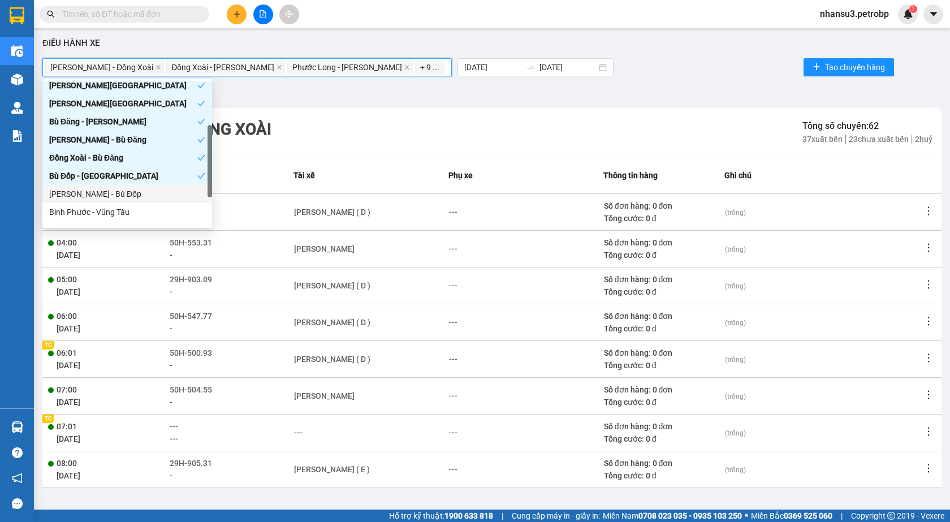
drag, startPoint x: 118, startPoint y: 193, endPoint x: 119, endPoint y: 213, distance: 19.3
click at [118, 195] on div "[PERSON_NAME] - Bù Đốp" at bounding box center [127, 194] width 156 height 12
click at [119, 213] on div "Bình Phước - Vũng Tàu" at bounding box center [127, 212] width 156 height 12
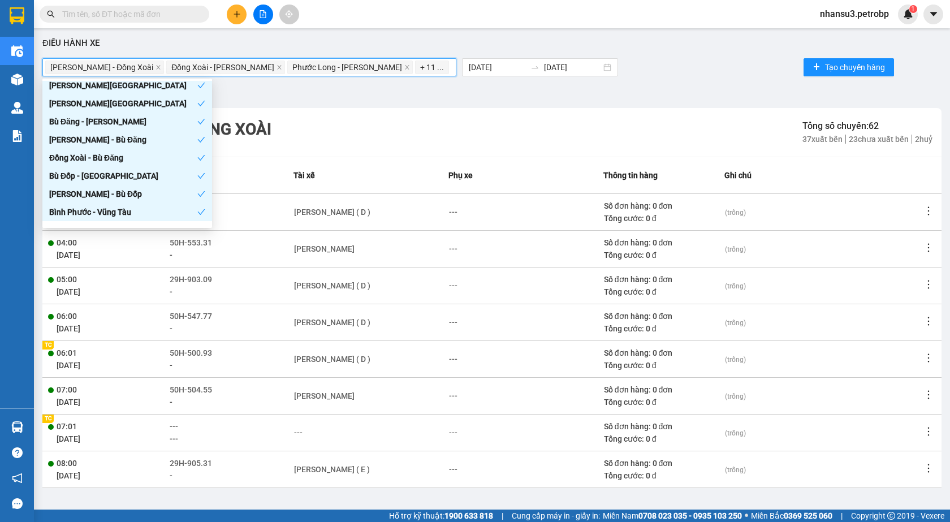
scroll to position [199, 0]
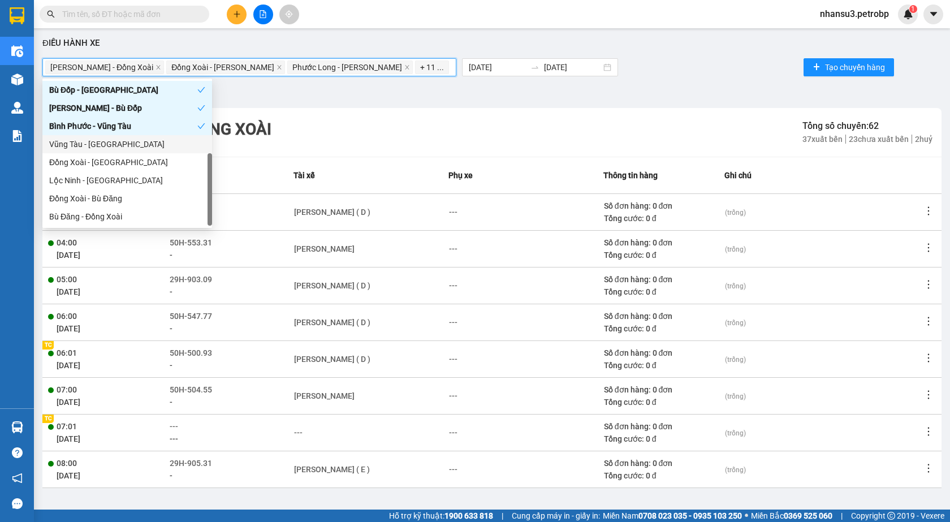
drag, startPoint x: 125, startPoint y: 148, endPoint x: 121, endPoint y: 163, distance: 15.9
click at [124, 149] on div "Vũng Tàu - [GEOGRAPHIC_DATA]" at bounding box center [127, 144] width 156 height 12
drag, startPoint x: 121, startPoint y: 163, endPoint x: 121, endPoint y: 170, distance: 6.2
click at [121, 165] on div "Đồng Xoài - [GEOGRAPHIC_DATA]" at bounding box center [127, 162] width 156 height 12
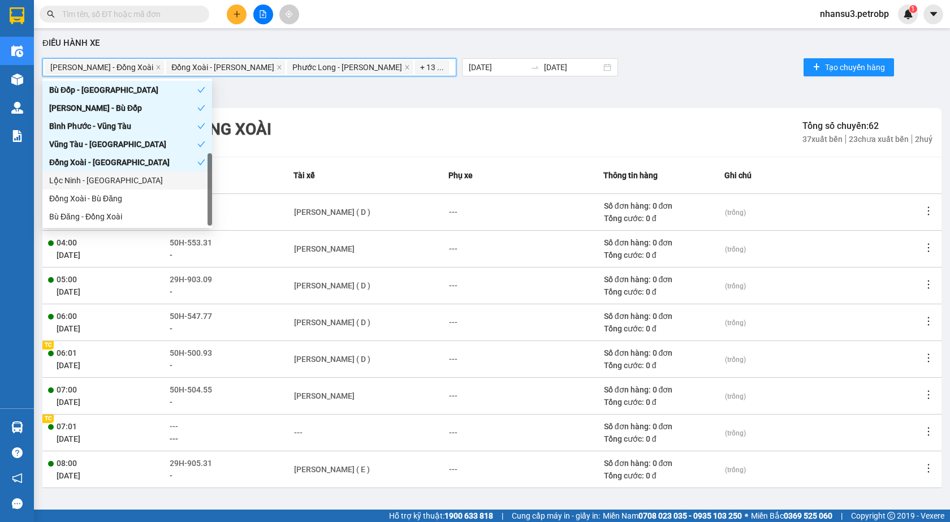
drag, startPoint x: 121, startPoint y: 178, endPoint x: 121, endPoint y: 199, distance: 21.5
click at [121, 178] on div "Lộc Ninh - [GEOGRAPHIC_DATA]" at bounding box center [127, 180] width 156 height 12
drag, startPoint x: 121, startPoint y: 199, endPoint x: 118, endPoint y: 212, distance: 12.8
click at [119, 200] on div "Đồng Xoài - Bù Đăng" at bounding box center [127, 198] width 156 height 12
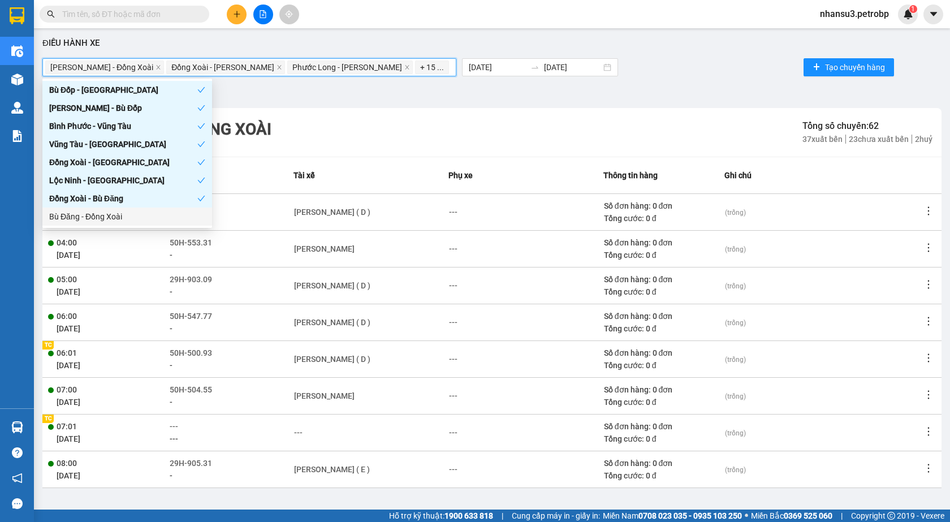
click at [118, 216] on div "Bù Đăng - Đồng Xoài" at bounding box center [127, 216] width 156 height 12
click at [463, 128] on div "[PERSON_NAME] - Đồng Xoài Tổng số chuyến: 62 37 xuất bến 23 chưa xuất bến 2 huỷ" at bounding box center [492, 132] width 900 height 49
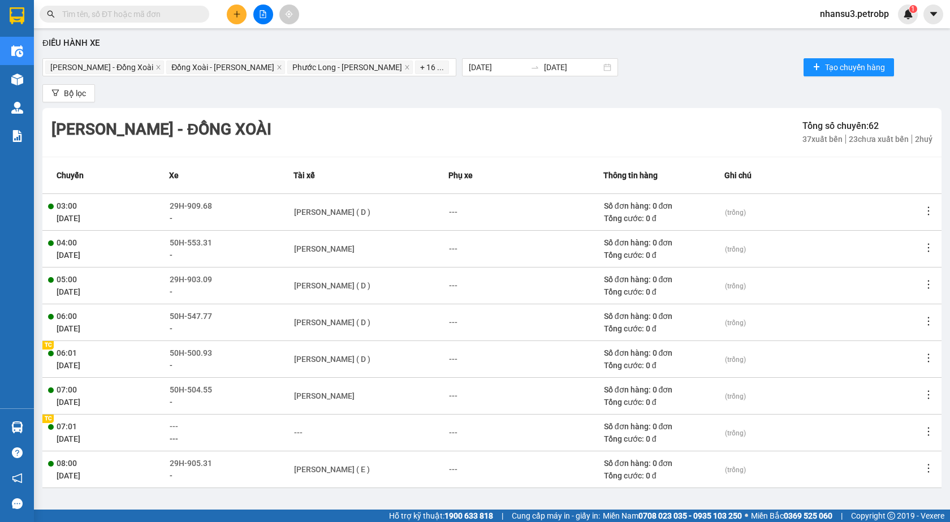
click at [474, 101] on div "Bộ lọc" at bounding box center [492, 93] width 900 height 18
click at [66, 92] on span "Bộ lọc" at bounding box center [75, 93] width 22 height 12
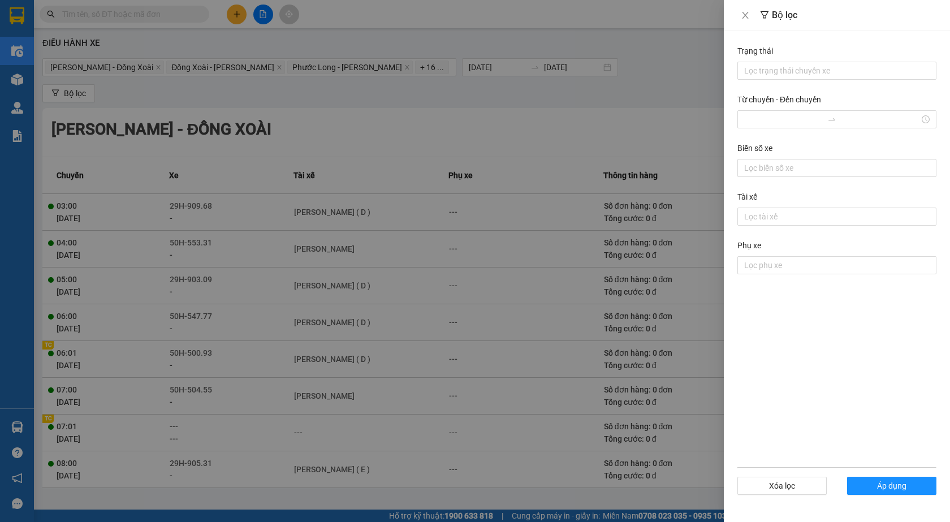
click at [427, 139] on div at bounding box center [475, 261] width 950 height 522
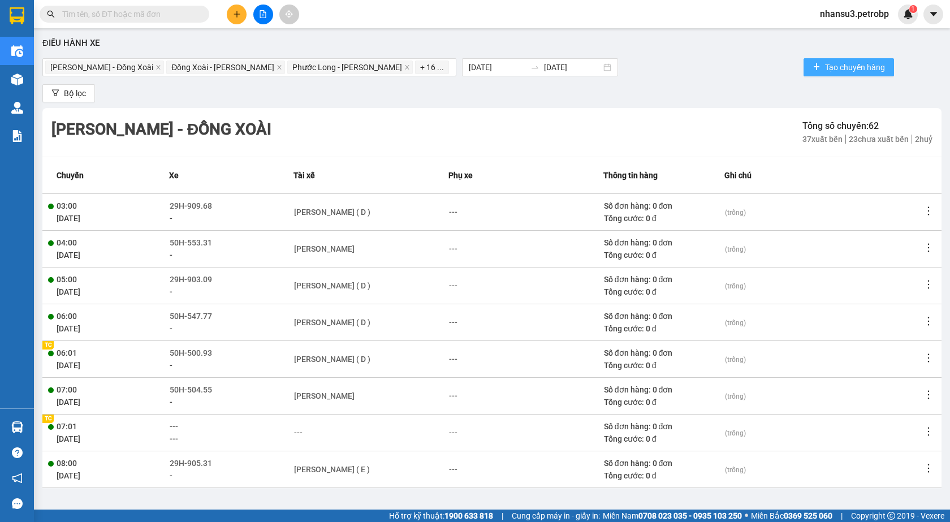
click at [832, 66] on span "Tạo chuyến hàng" at bounding box center [855, 67] width 60 height 12
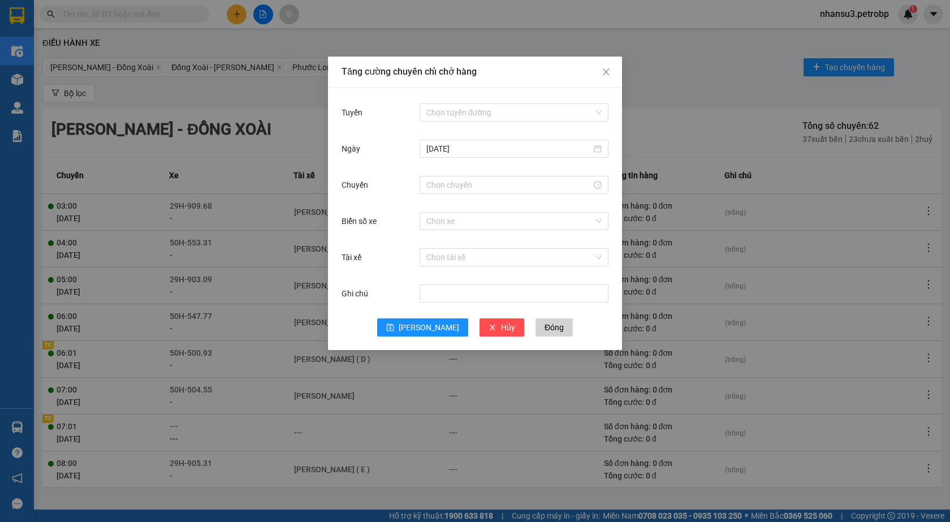
click at [527, 337] on div "Tuyến Chọn tuyến đường [DATE] Chuyến Biển số xe Chọn xe Tài xế Chọn tài xế Ghi …" at bounding box center [475, 219] width 294 height 263
click at [545, 329] on span "Đóng" at bounding box center [554, 327] width 19 height 12
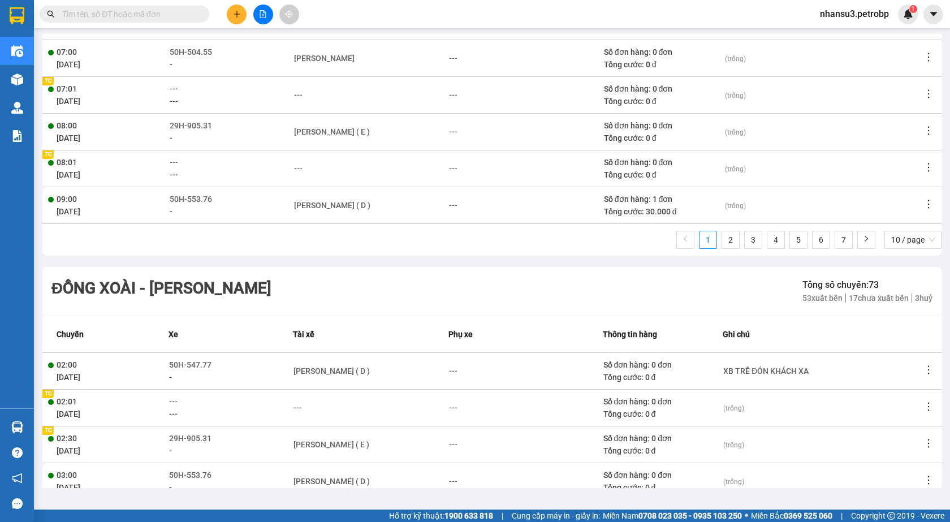
scroll to position [0, 0]
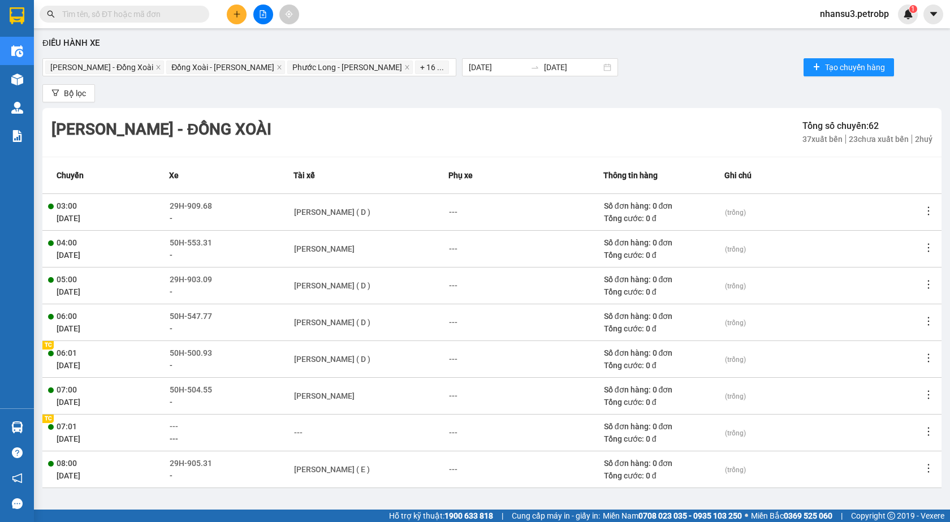
click at [520, 122] on div "[PERSON_NAME] - Đồng Xoài Tổng số chuyến: 62 37 xuất bến 23 chưa xuất bến 2 huỷ" at bounding box center [492, 132] width 900 height 49
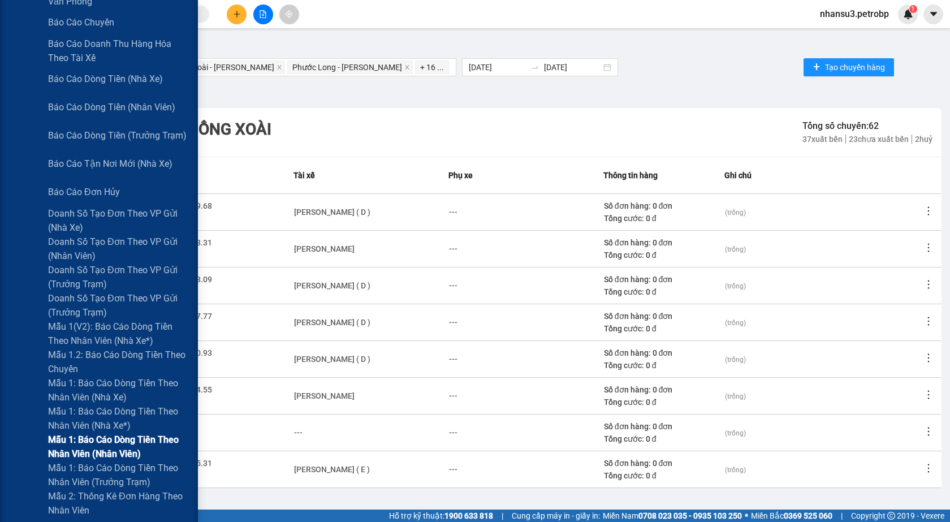
scroll to position [566, 0]
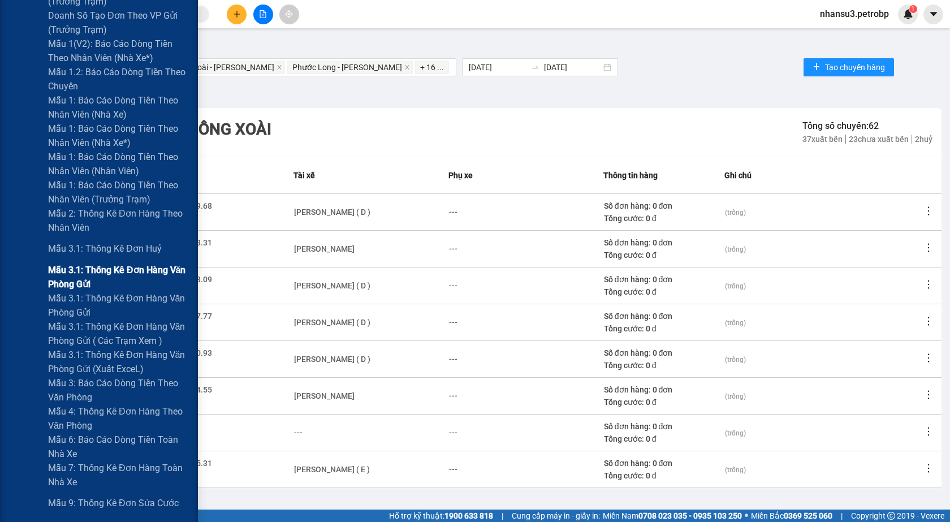
click at [105, 275] on span "Mẫu 3.1: Thống kê đơn hàng văn phòng gửi" at bounding box center [118, 277] width 141 height 28
